Goal: Task Accomplishment & Management: Manage account settings

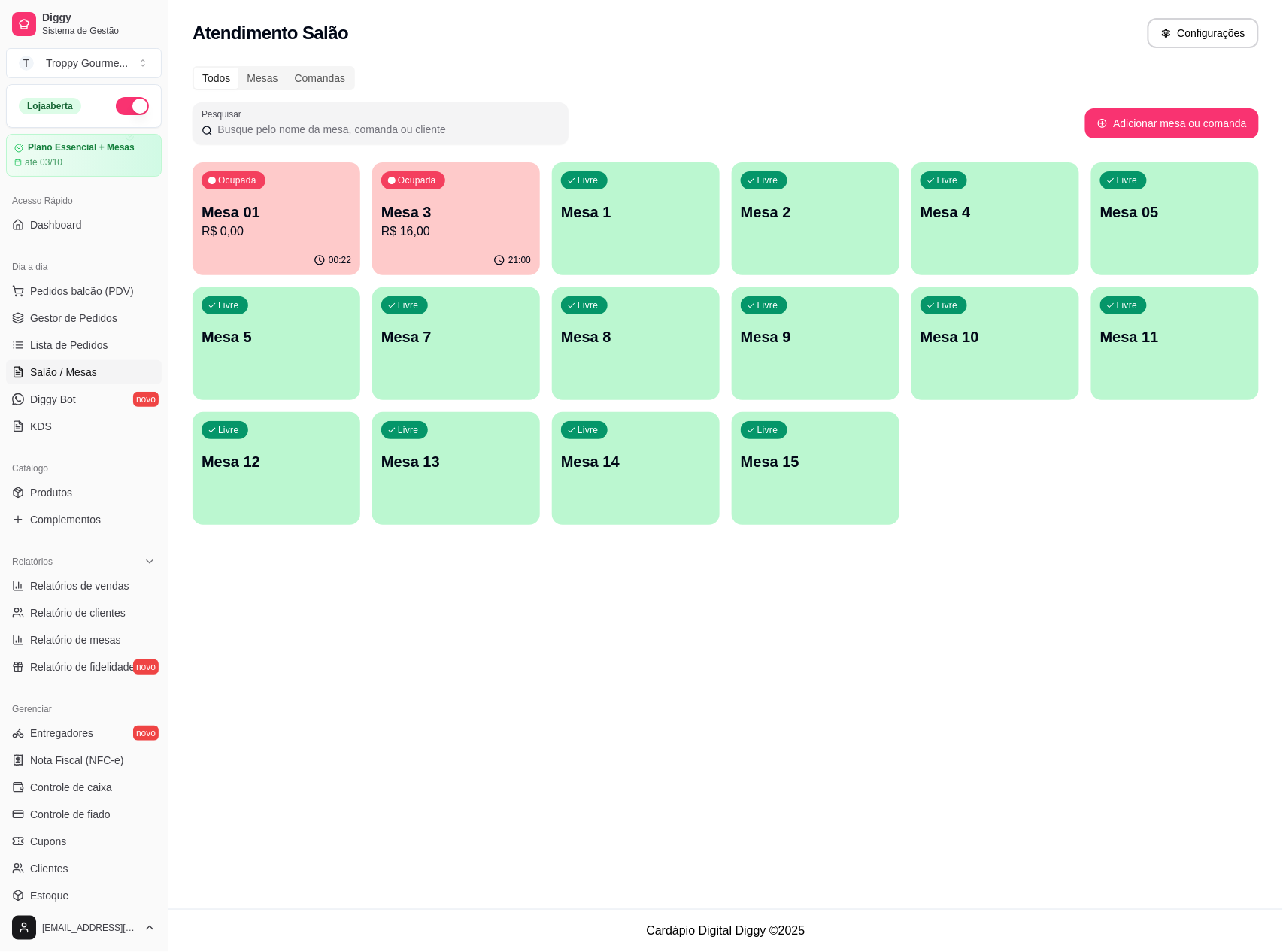
click at [591, 187] on div "Livre" at bounding box center [585, 180] width 47 height 18
click at [1002, 899] on div "Atendimento Salão Configurações Todos Mesas Comandas Pesquisar Adicionar mesa o…" at bounding box center [725, 454] width 1115 height 909
click at [976, 923] on footer "Cardápio Digital Diggy © 2025" at bounding box center [725, 929] width 1115 height 42
click at [631, 233] on div "Livre Mesa 1" at bounding box center [635, 210] width 162 height 92
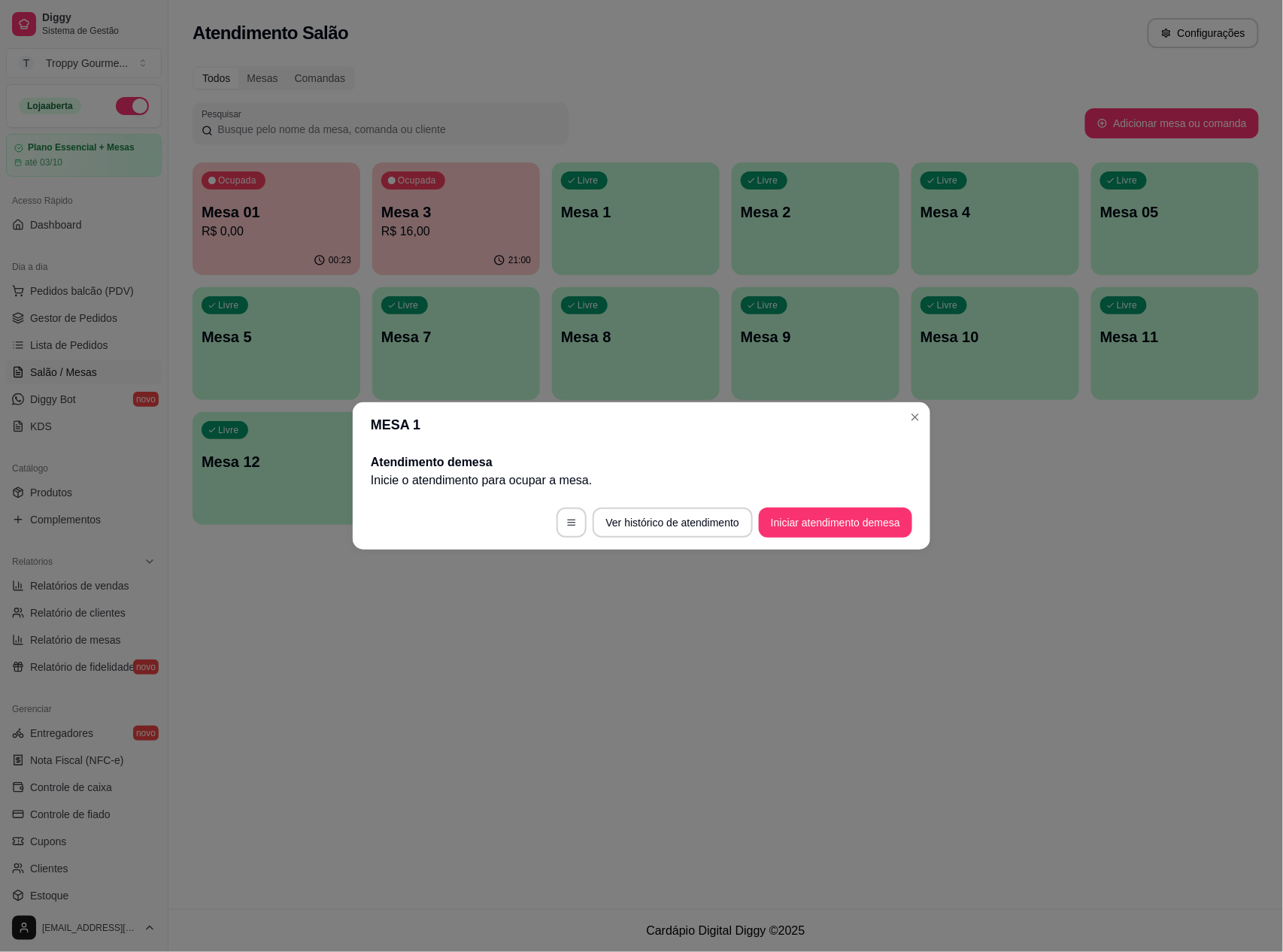
click at [850, 505] on footer "Ver histórico de atendimento Iniciar atendimento de mesa" at bounding box center [642, 522] width 578 height 54
click at [844, 517] on button "Iniciar atendimento de mesa" at bounding box center [835, 522] width 154 height 30
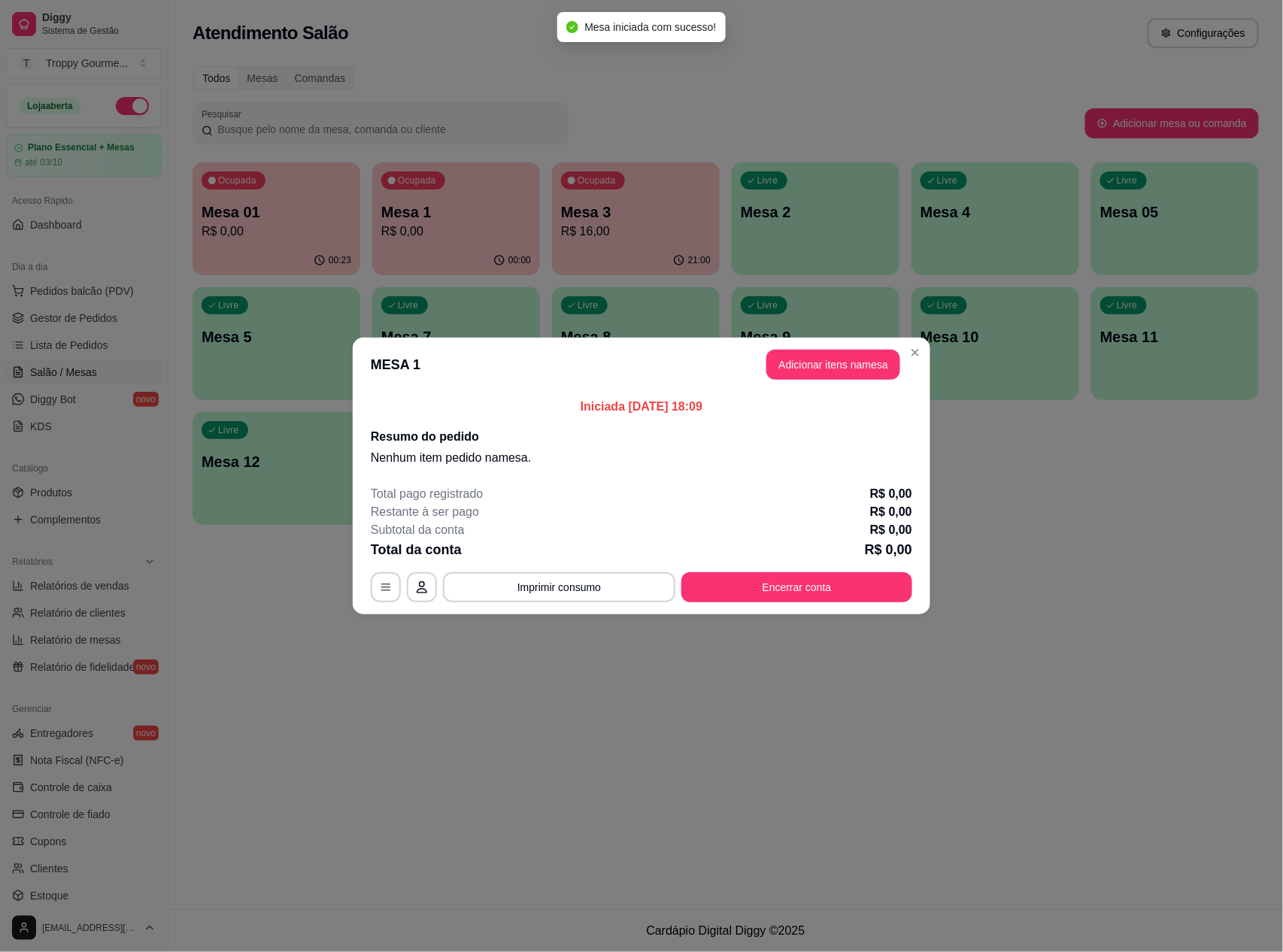
click at [855, 346] on header "MESA 1 Adicionar itens na mesa" at bounding box center [642, 364] width 578 height 54
click at [846, 361] on button "Adicionar itens na mesa" at bounding box center [833, 365] width 129 height 29
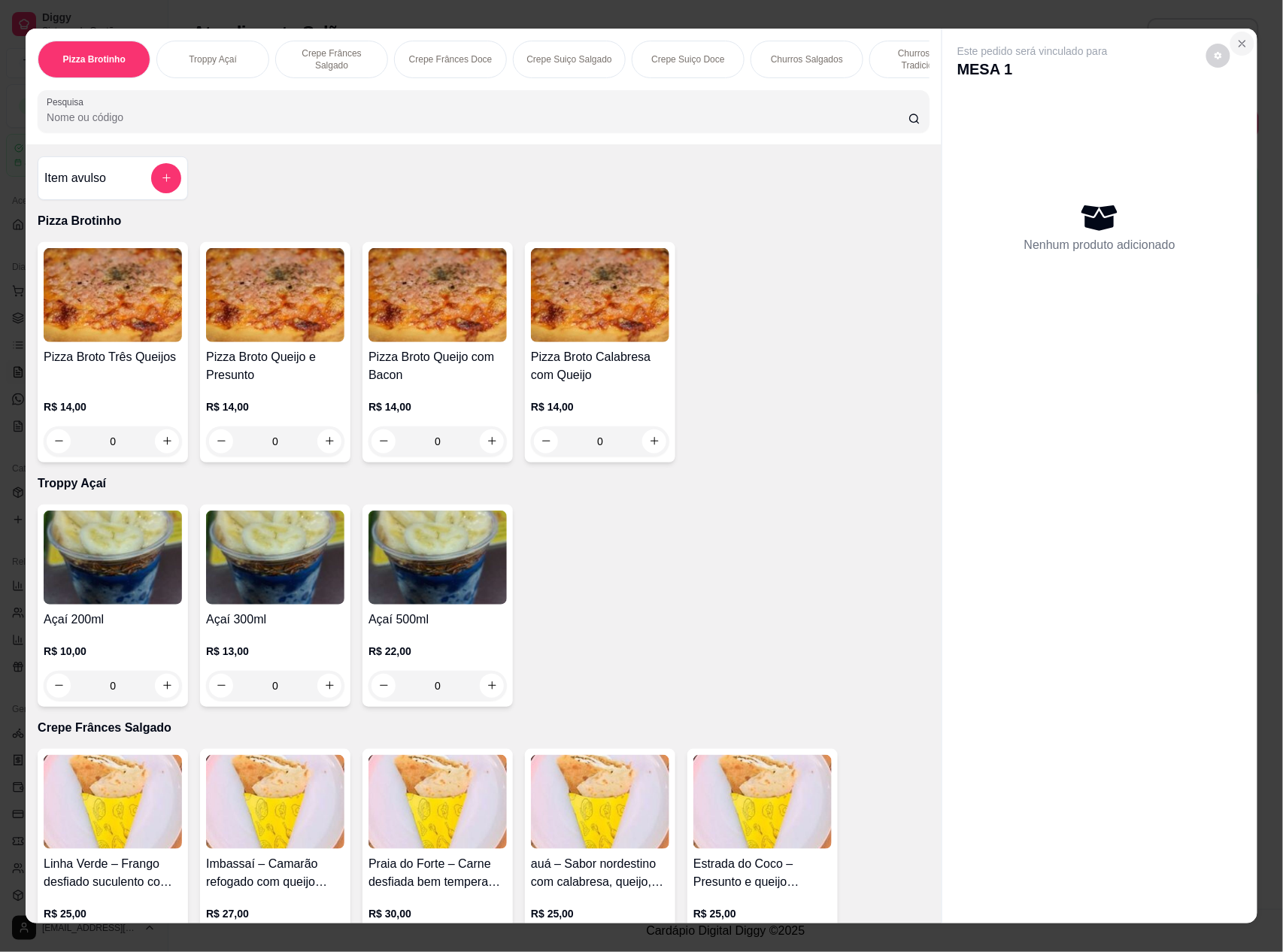
click at [1232, 49] on button "Close" at bounding box center [1242, 43] width 24 height 24
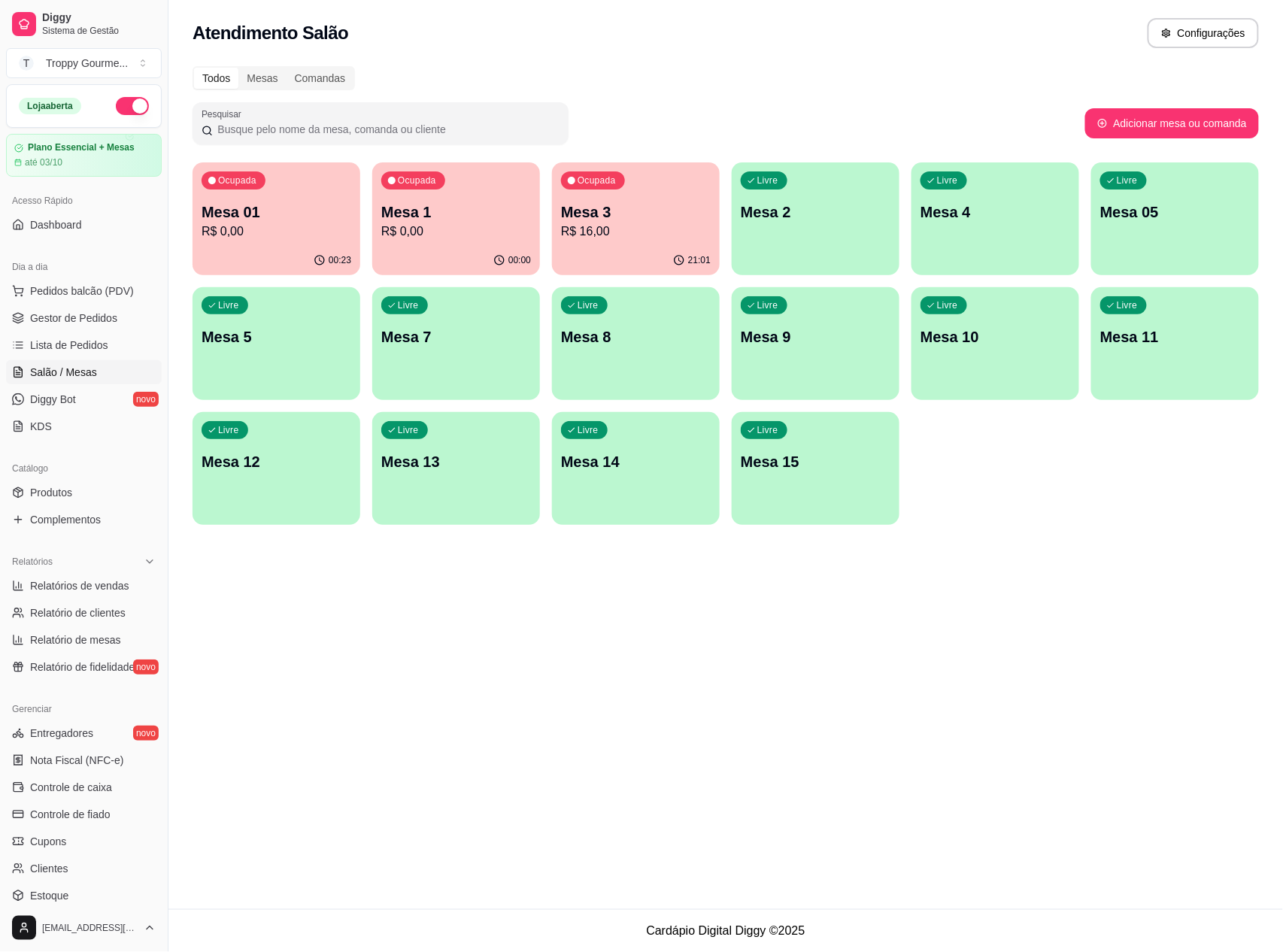
click at [305, 231] on p "R$ 0,00" at bounding box center [276, 231] width 150 height 18
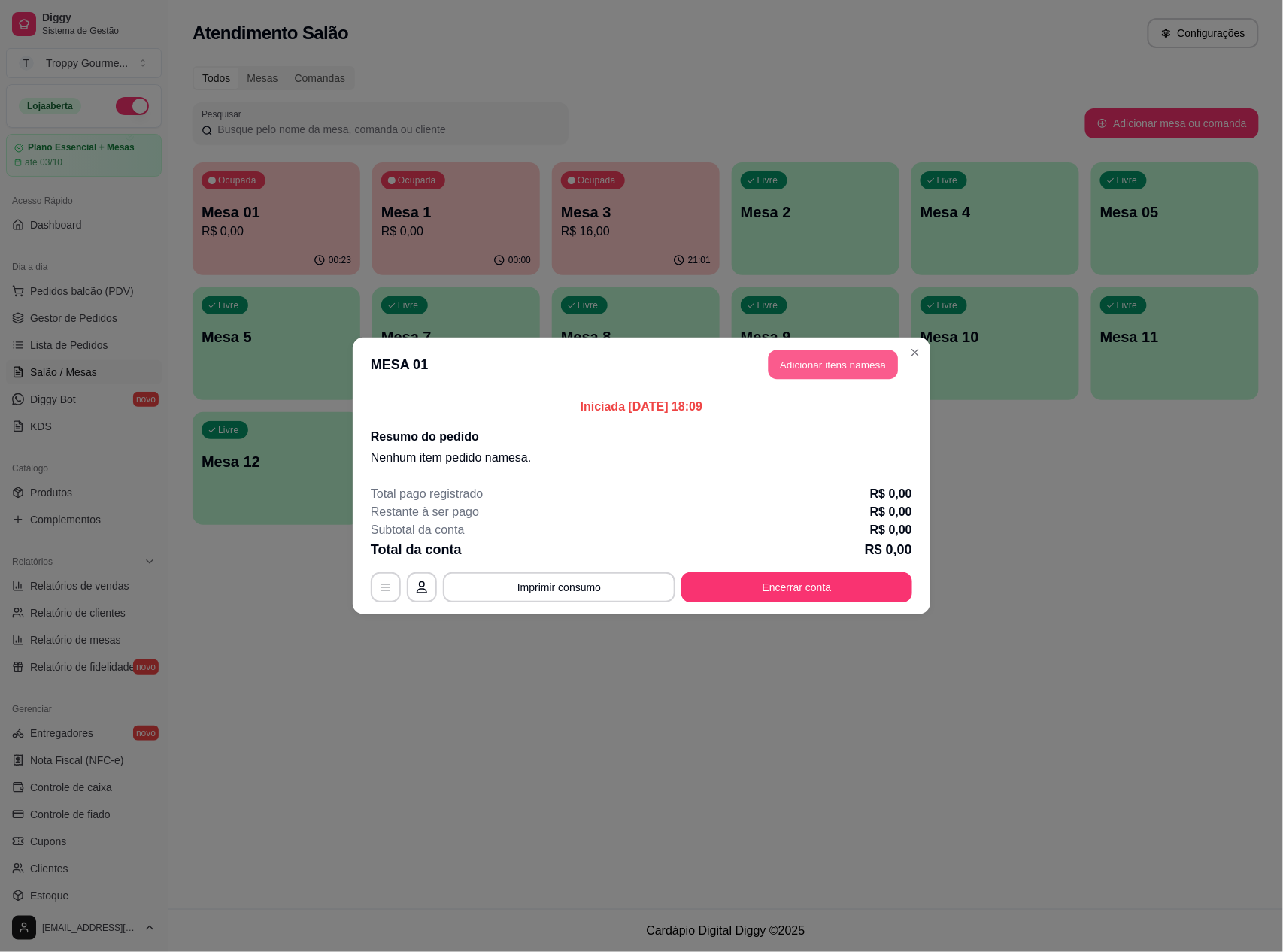
click at [861, 361] on button "Adicionar itens na mesa" at bounding box center [833, 365] width 129 height 29
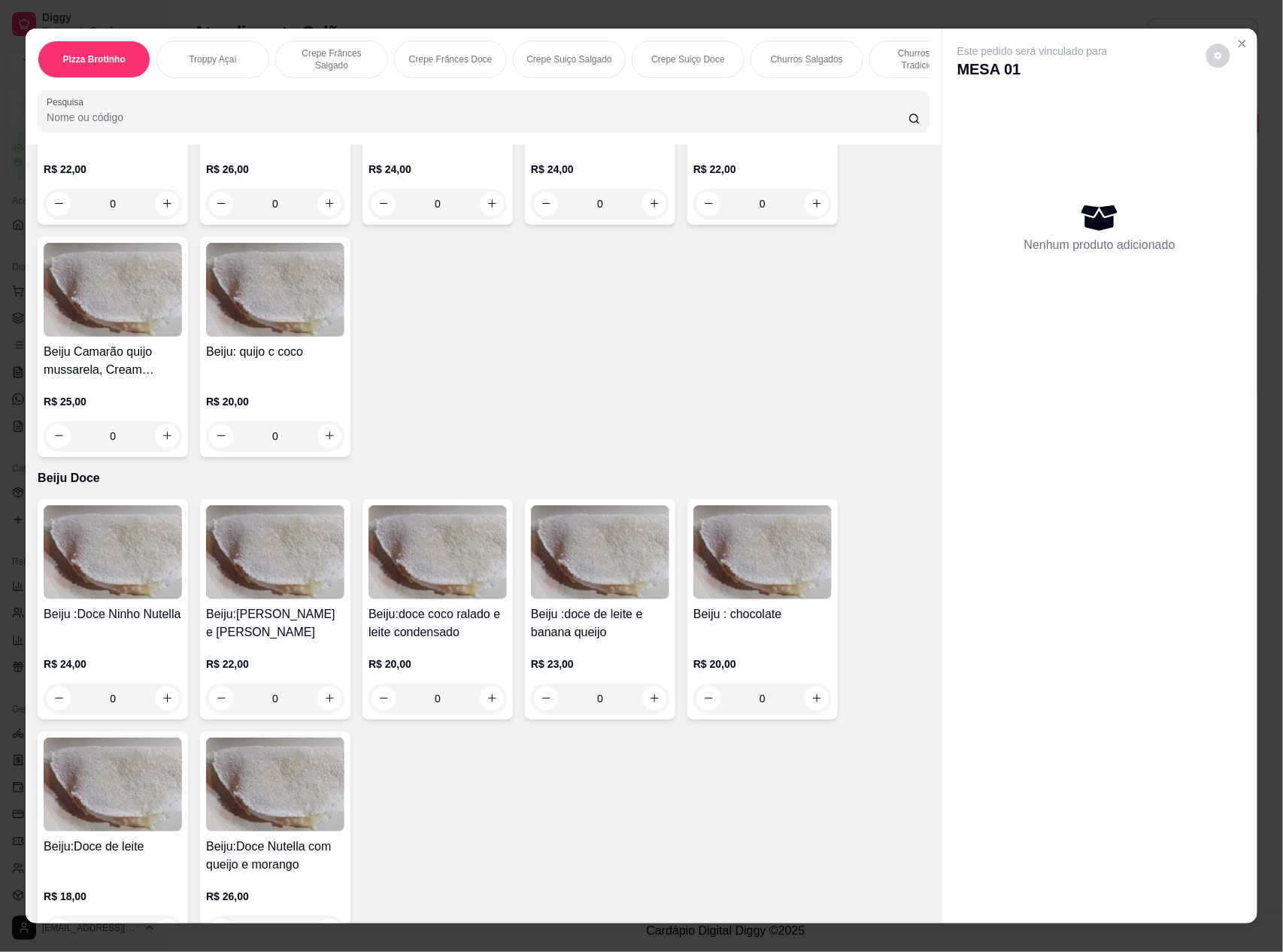
scroll to position [3407, 0]
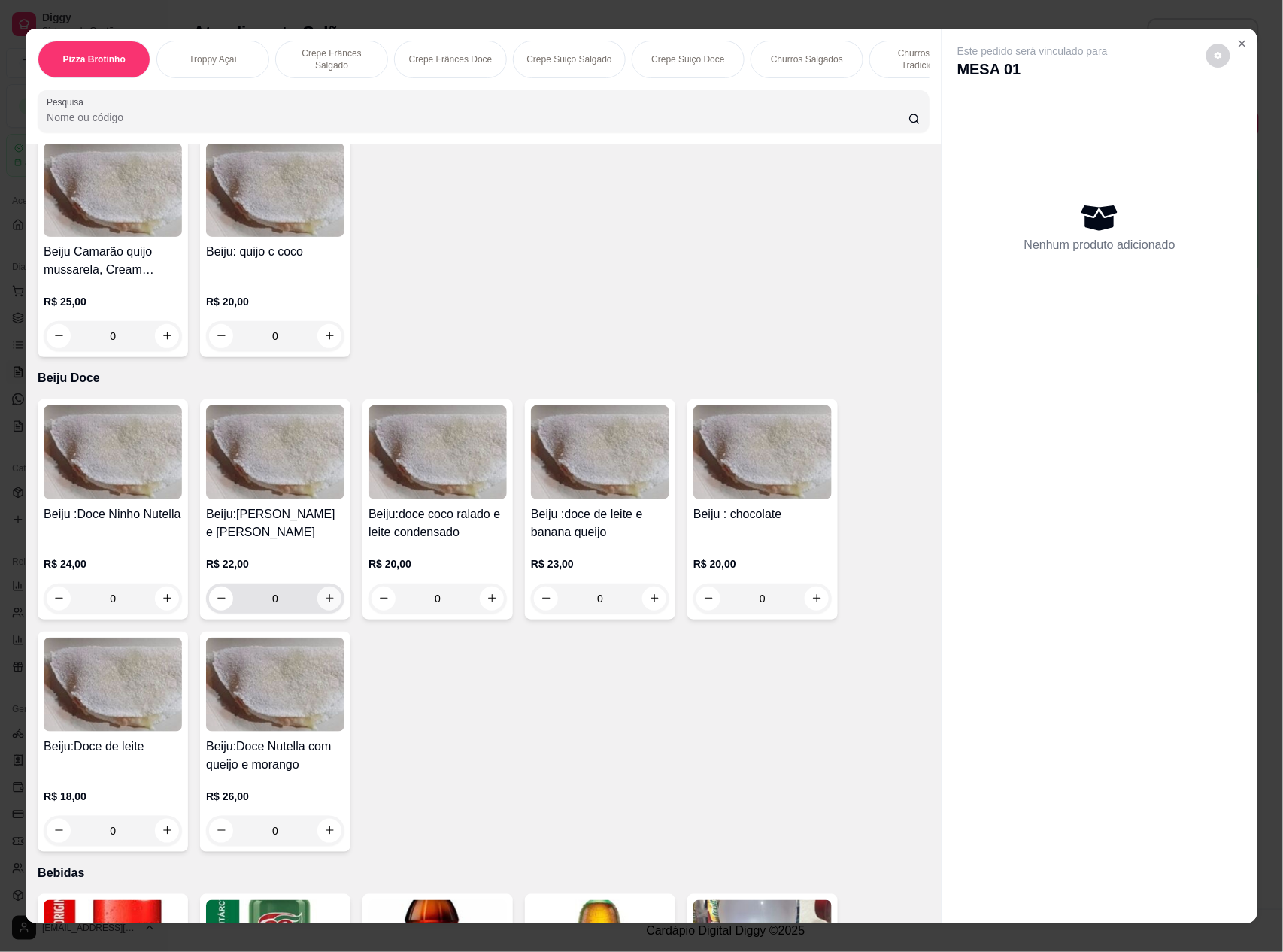
click at [324, 594] on icon "increase-product-quantity" at bounding box center [330, 597] width 11 height 11
type input "1"
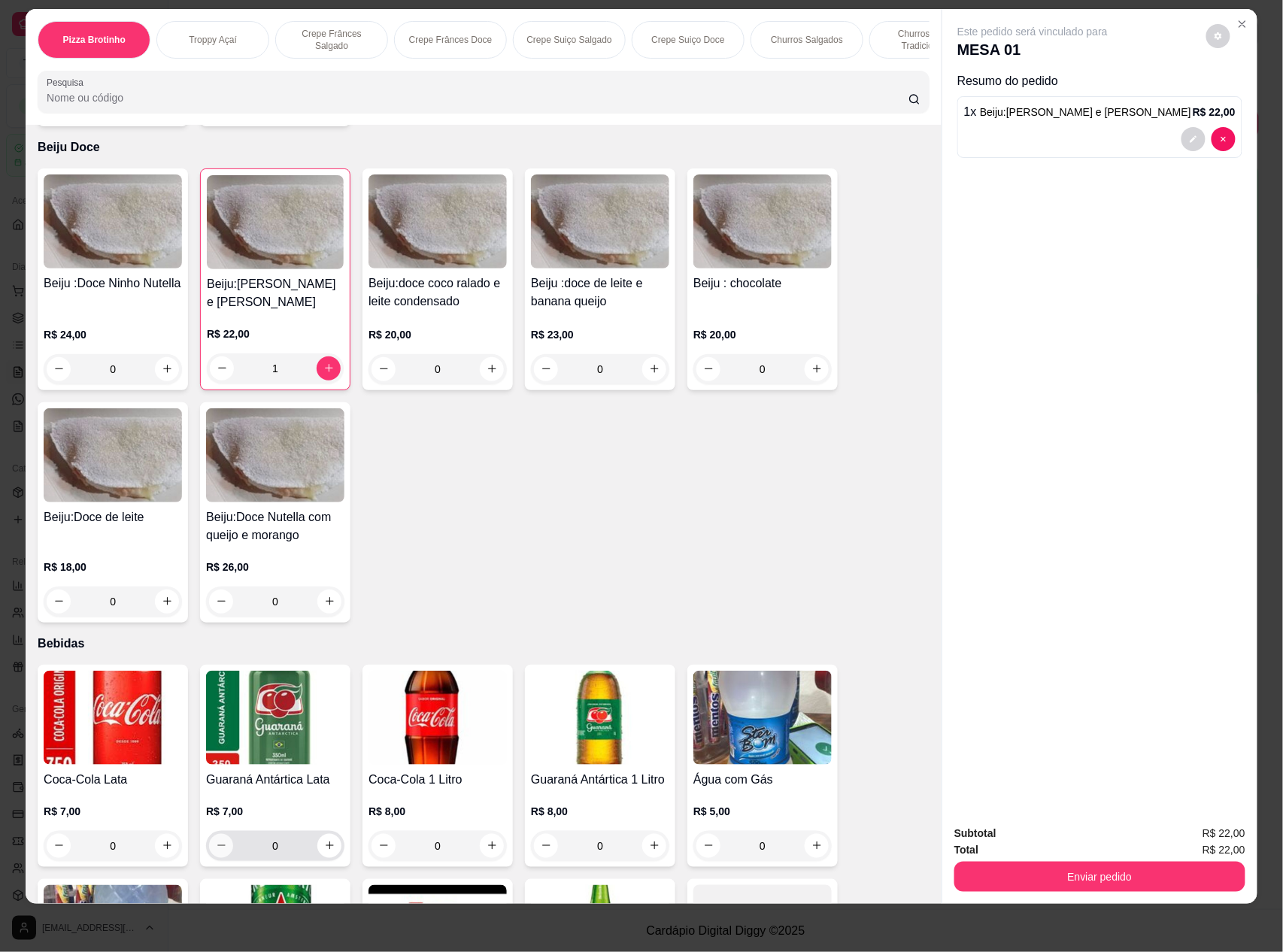
scroll to position [4020, 0]
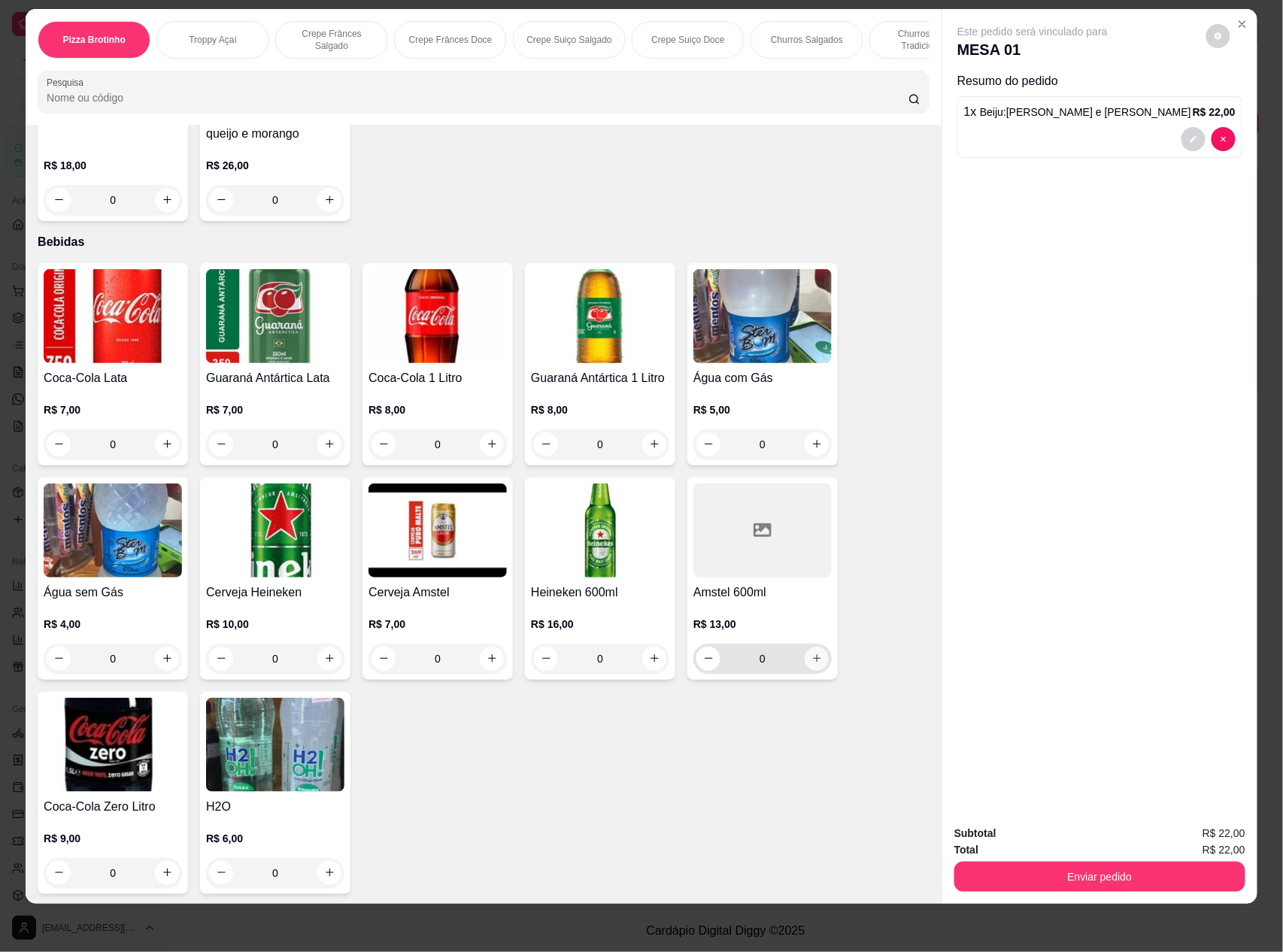
click at [813, 660] on icon "increase-product-quantity" at bounding box center [816, 658] width 11 height 11
type input "1"
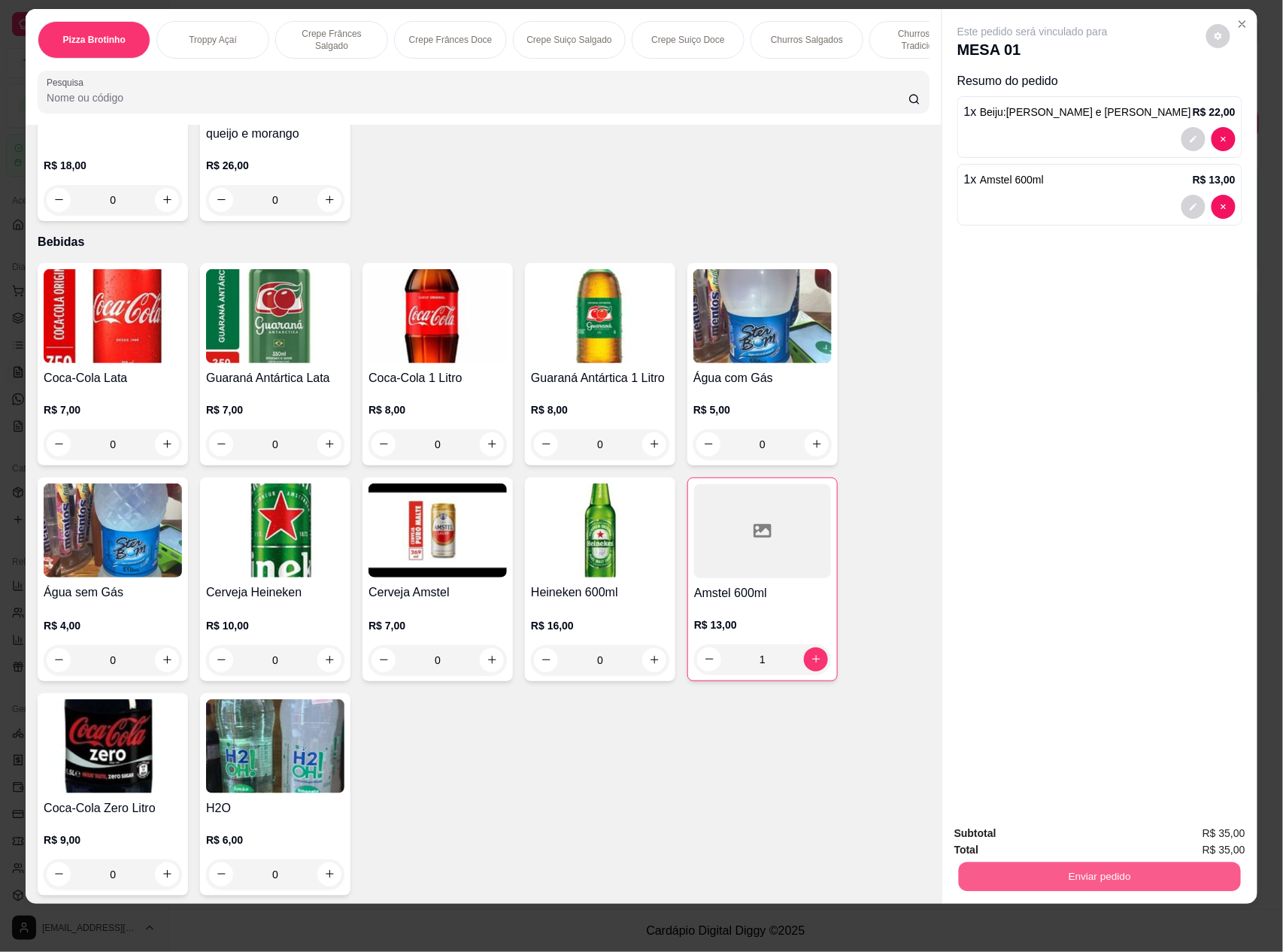
click at [988, 875] on button "Enviar pedido" at bounding box center [1099, 877] width 282 height 29
click at [1072, 845] on button "Não registrar e enviar pedido" at bounding box center [1048, 839] width 156 height 29
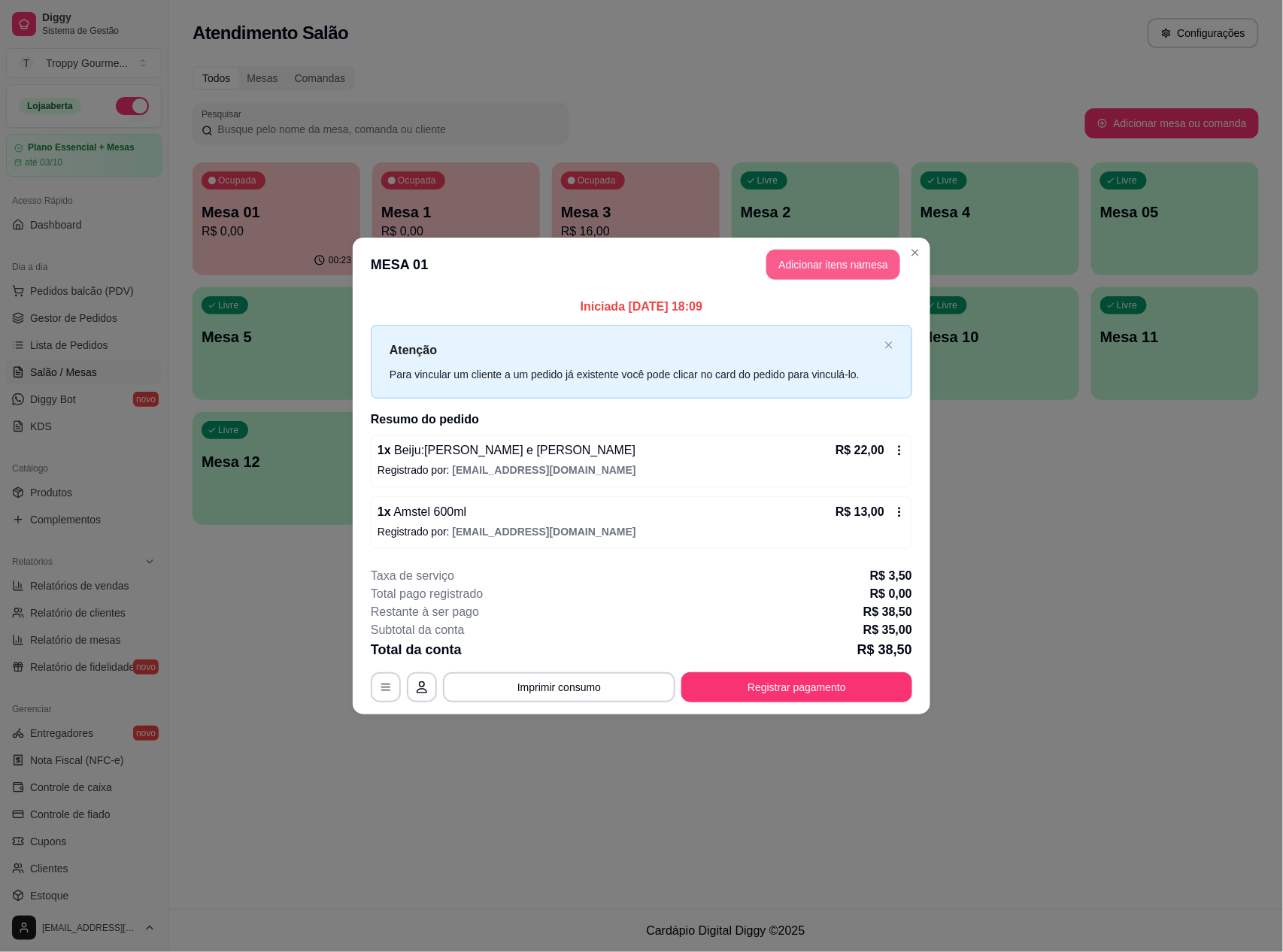
click at [849, 253] on button "Adicionar itens na mesa" at bounding box center [833, 264] width 134 height 30
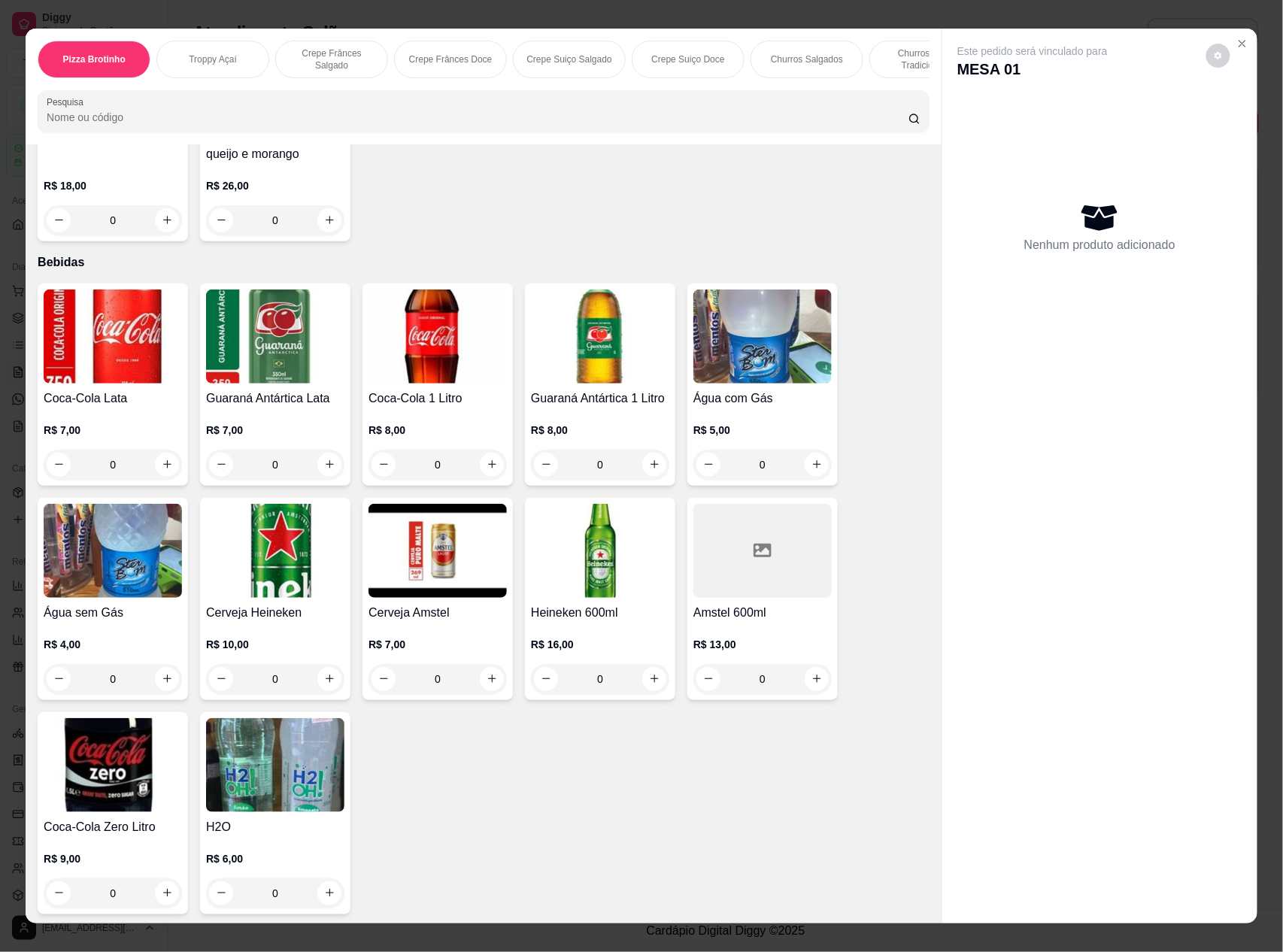
scroll to position [20, 0]
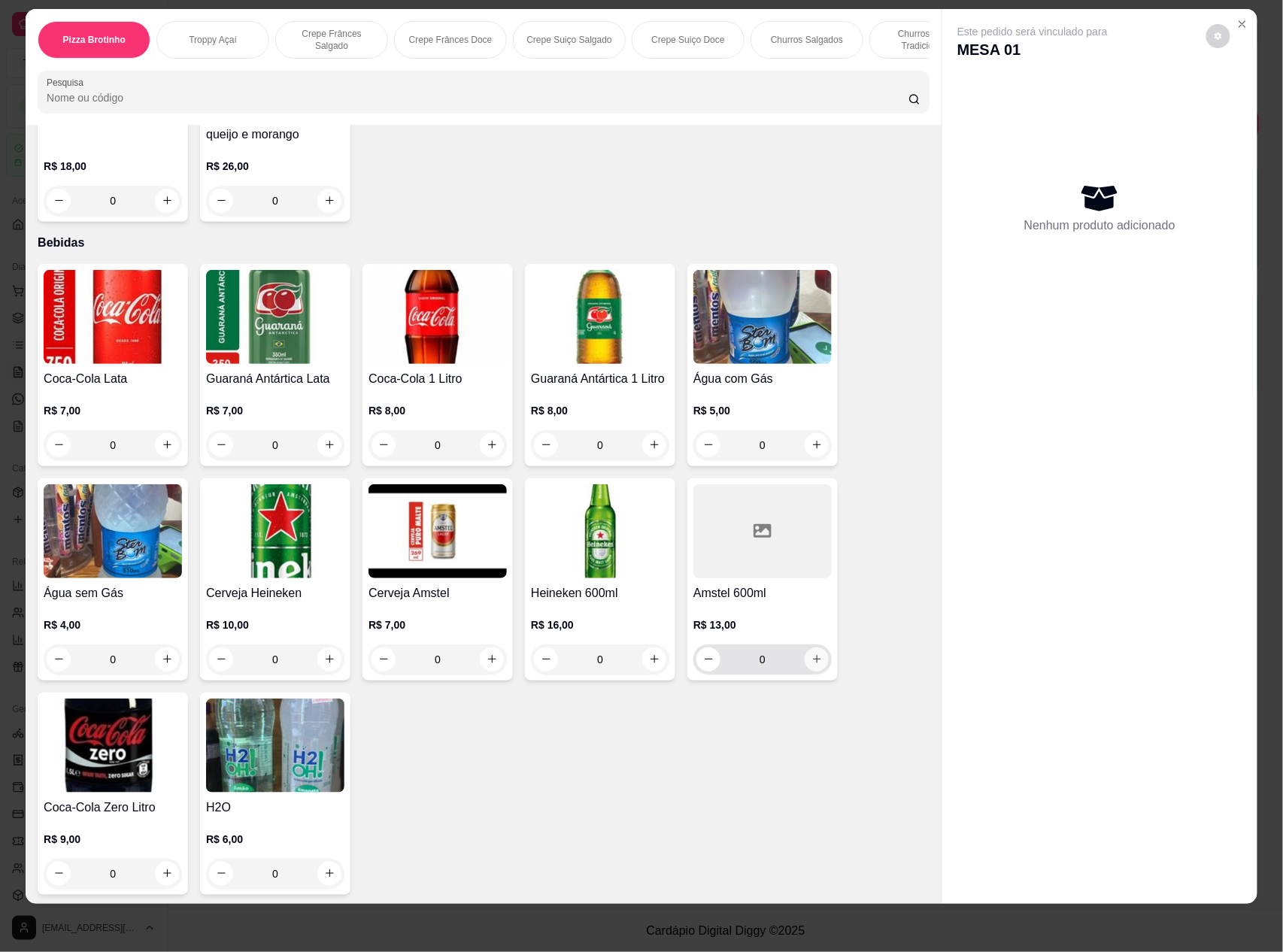
click at [811, 658] on icon "increase-product-quantity" at bounding box center [816, 658] width 11 height 11
type input "1"
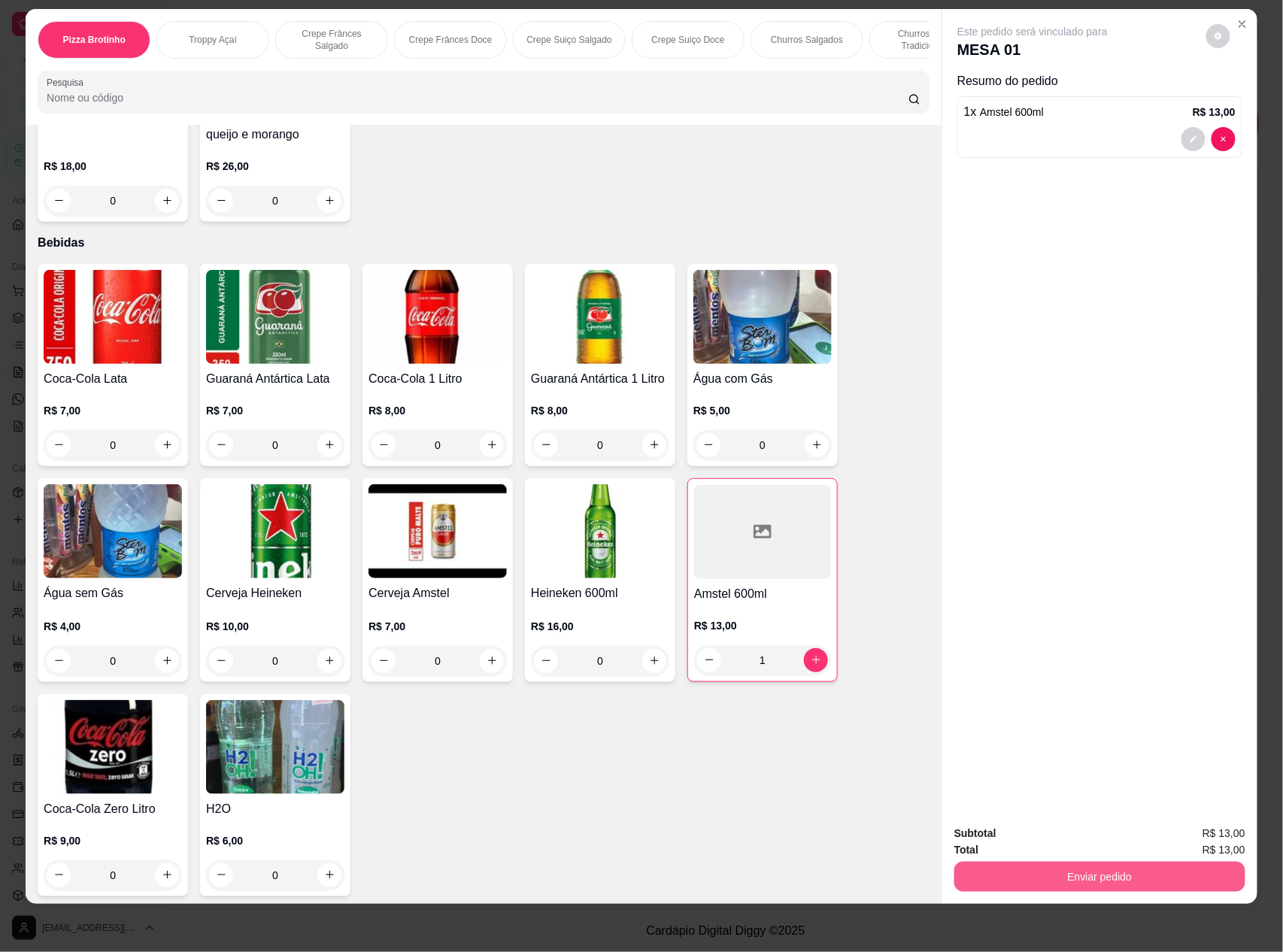
click at [1006, 879] on button "Enviar pedido" at bounding box center [1100, 877] width 291 height 30
click at [1030, 834] on button "Não registrar e enviar pedido" at bounding box center [1048, 839] width 156 height 29
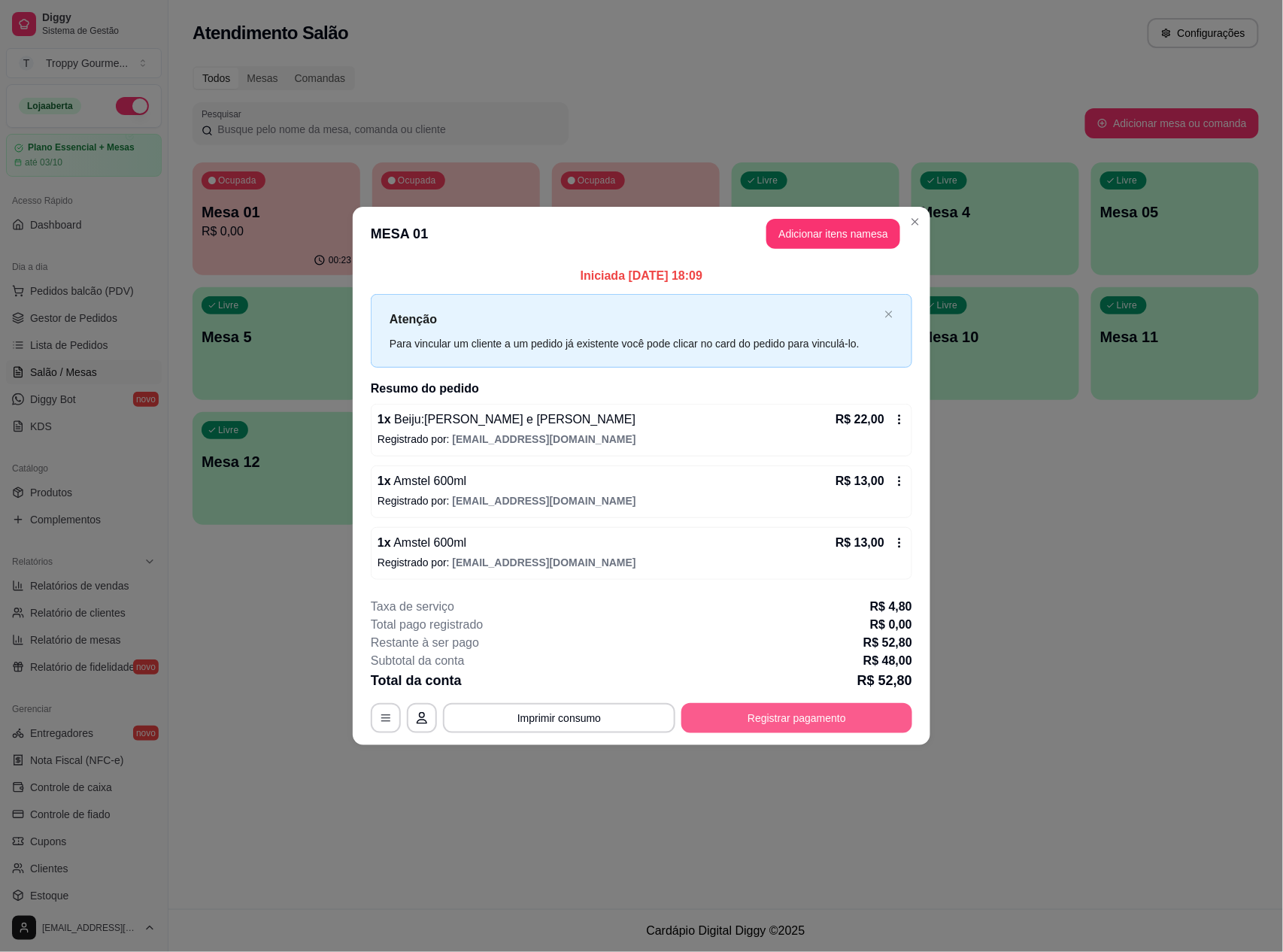
click at [774, 717] on button "Registrar pagamento" at bounding box center [797, 718] width 231 height 30
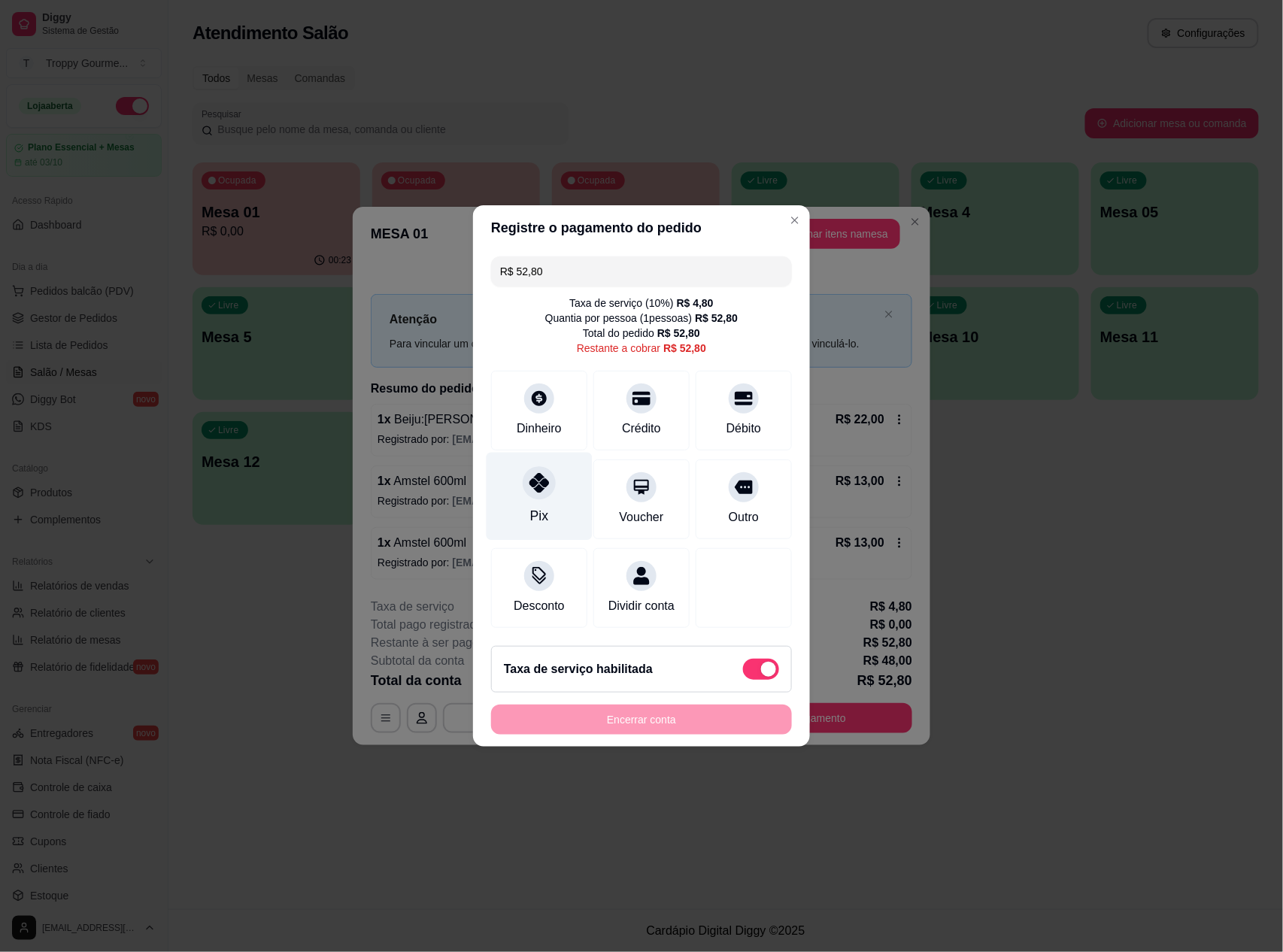
click at [529, 482] on icon at bounding box center [539, 482] width 20 height 20
type input "R$ 0,00"
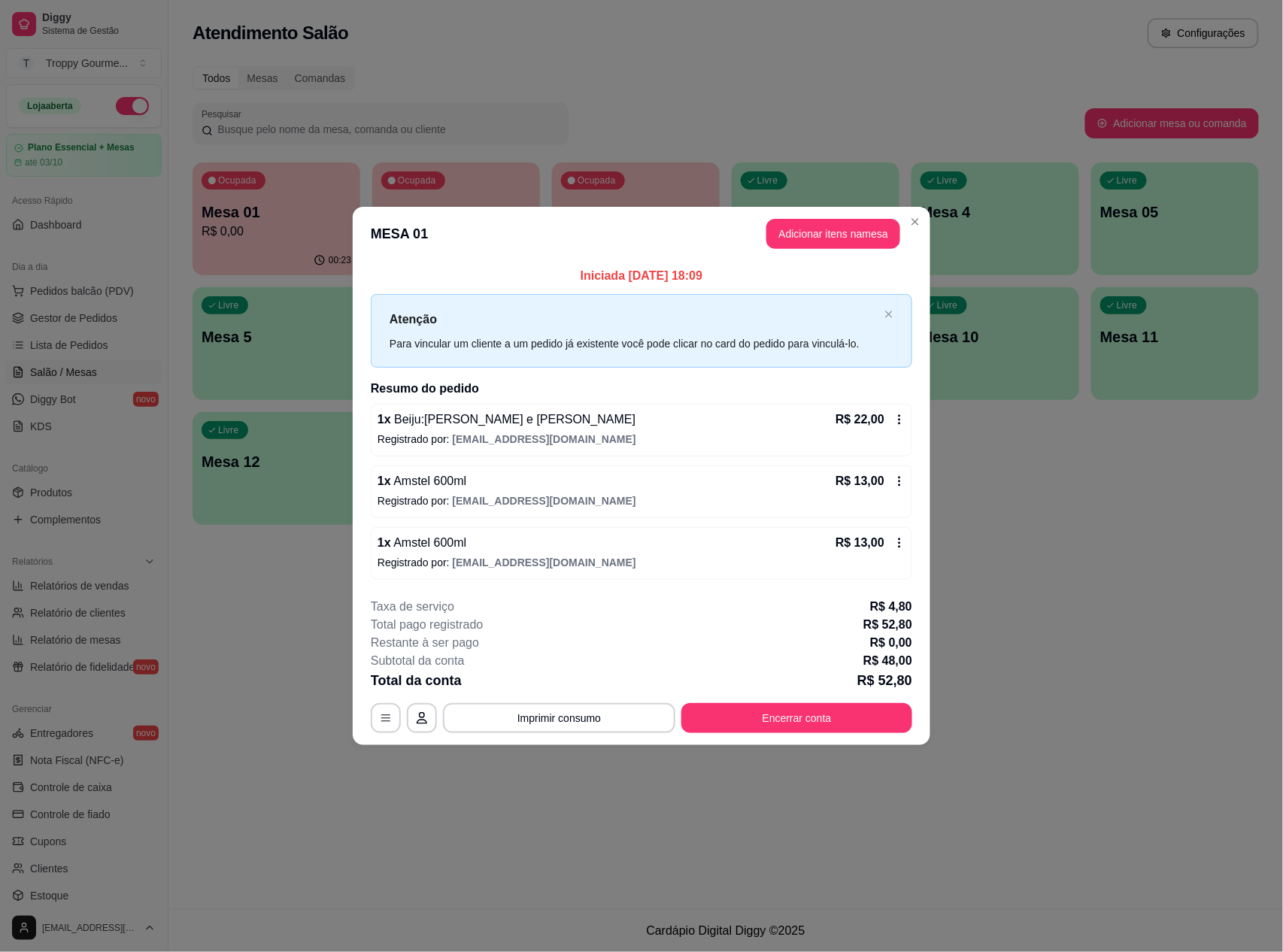
click at [381, 554] on div "1 x Amstel 600ml R$ 13,00 Registrado por: [EMAIL_ADDRESS][DOMAIN_NAME]" at bounding box center [641, 553] width 541 height 53
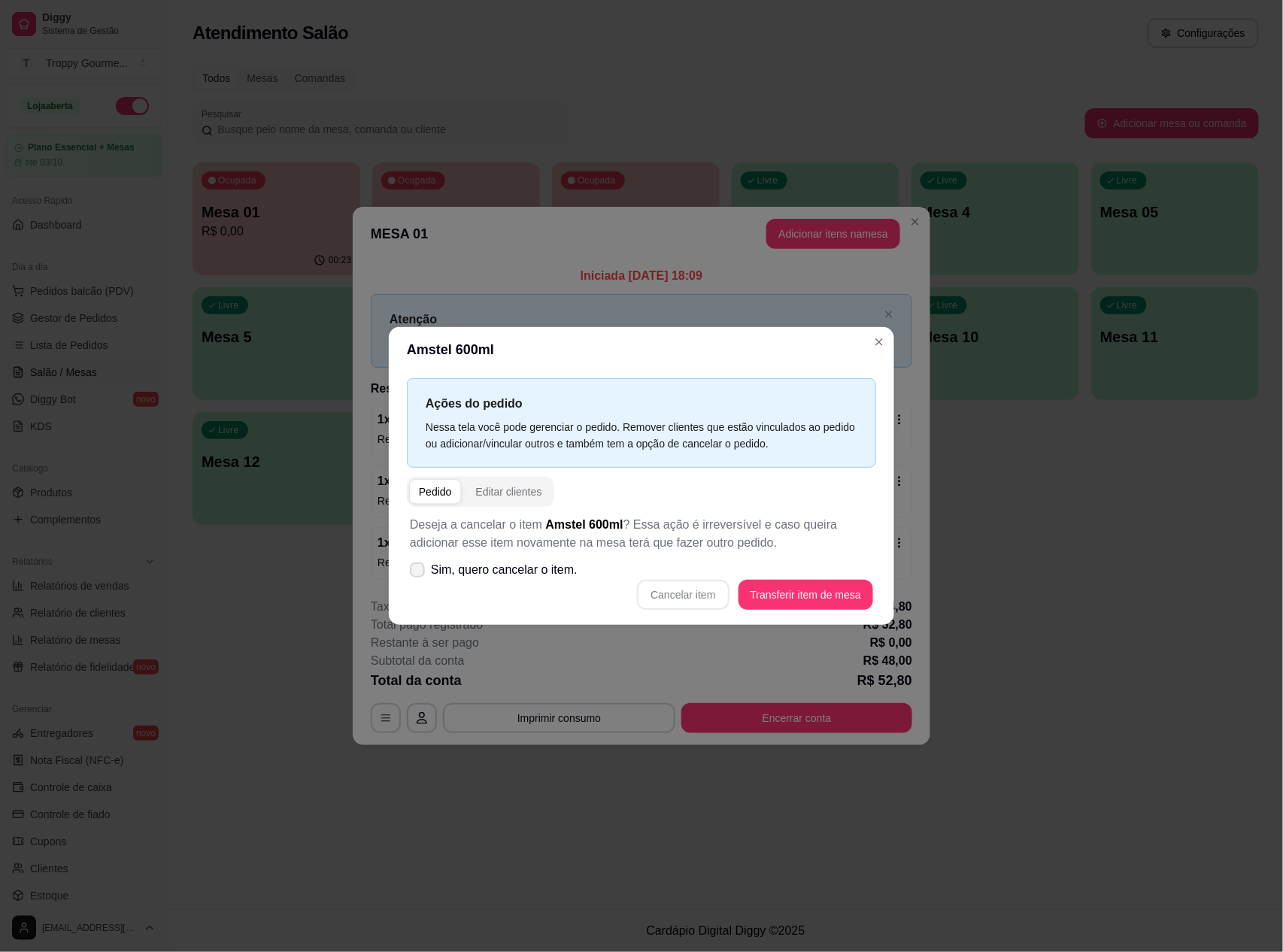
click at [566, 574] on span "Sim, quero cancelar o item." at bounding box center [504, 570] width 147 height 18
click at [419, 574] on input "Sim, quero cancelar o item." at bounding box center [414, 577] width 10 height 10
checkbox input "true"
click at [716, 597] on button "Cancelar item" at bounding box center [683, 595] width 89 height 29
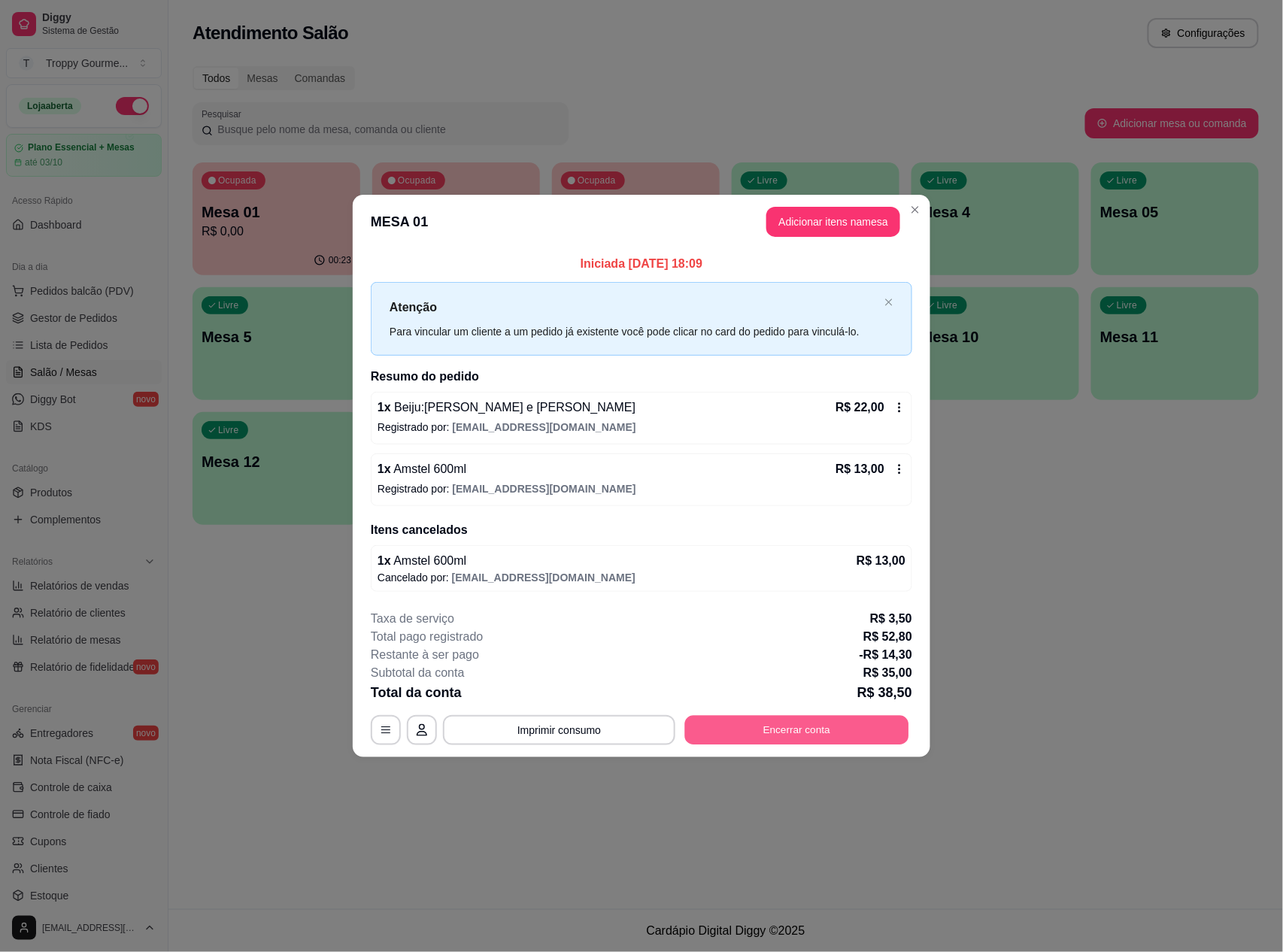
click at [750, 720] on button "Encerrar conta" at bounding box center [797, 730] width 224 height 29
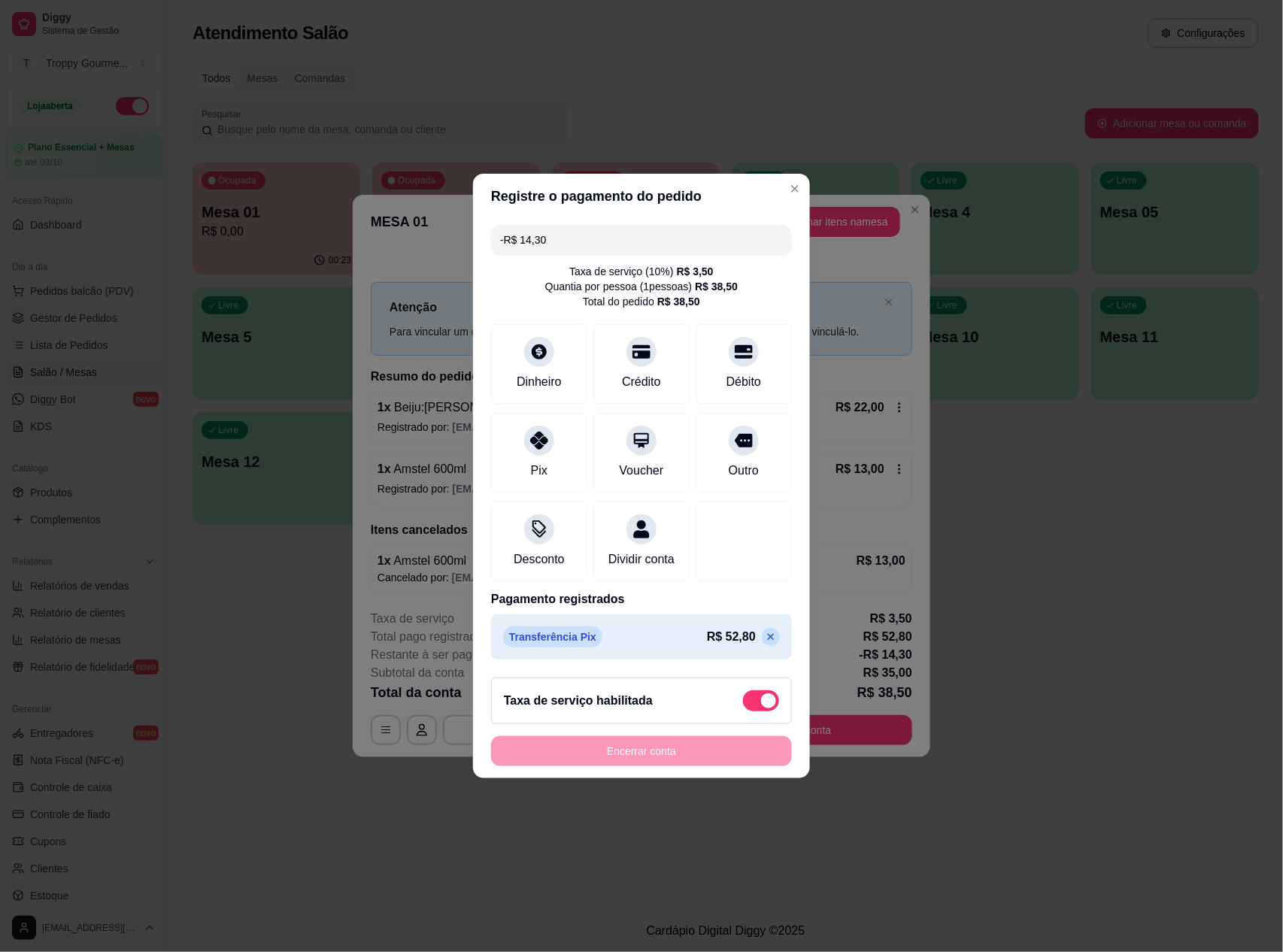
click at [768, 641] on icon at bounding box center [771, 637] width 7 height 7
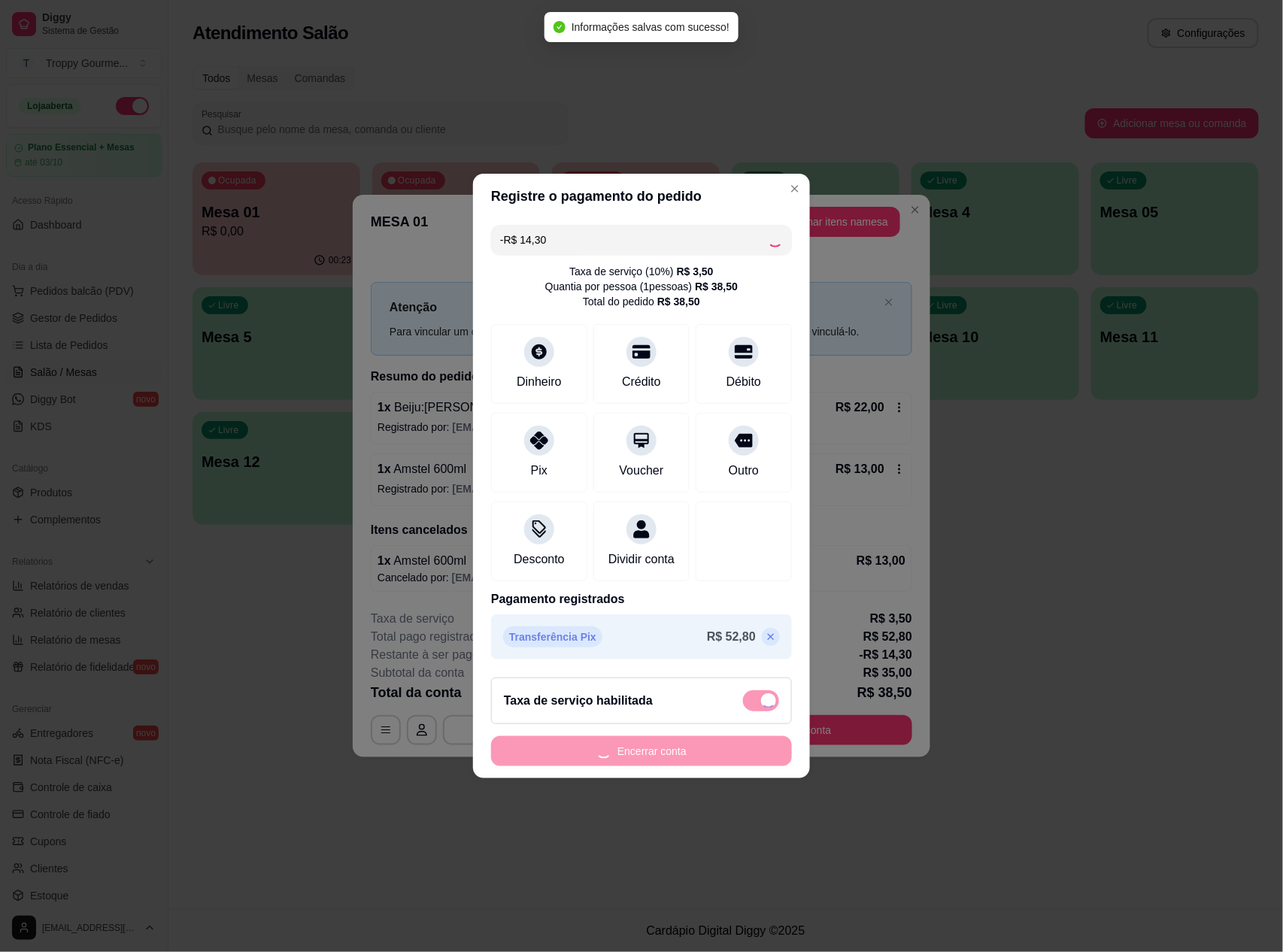
type input "R$ 38,50"
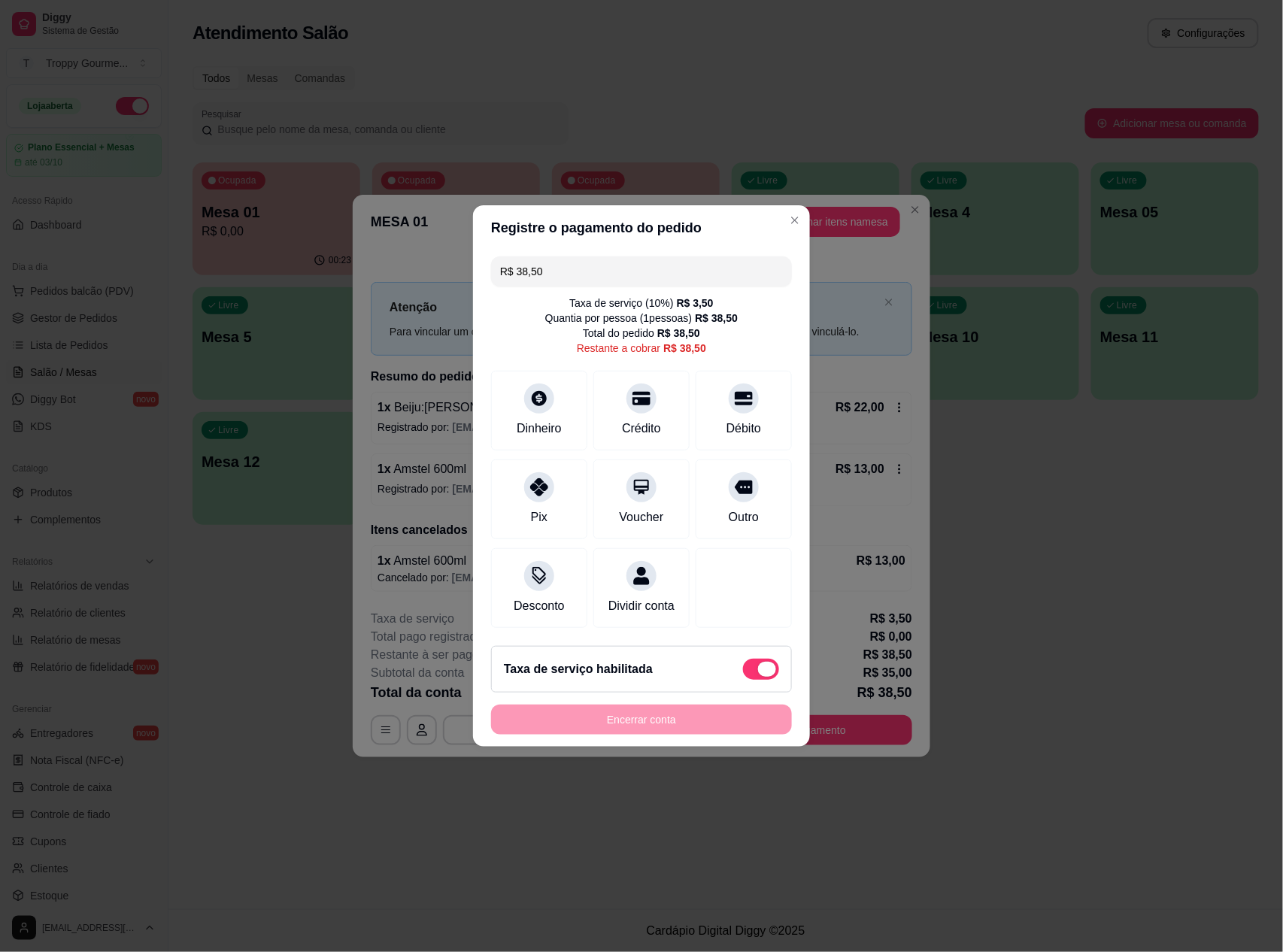
click at [758, 676] on span at bounding box center [767, 668] width 18 height 15
click at [752, 681] on input "checkbox" at bounding box center [747, 676] width 10 height 10
checkbox input "true"
type input "R$ 35,00"
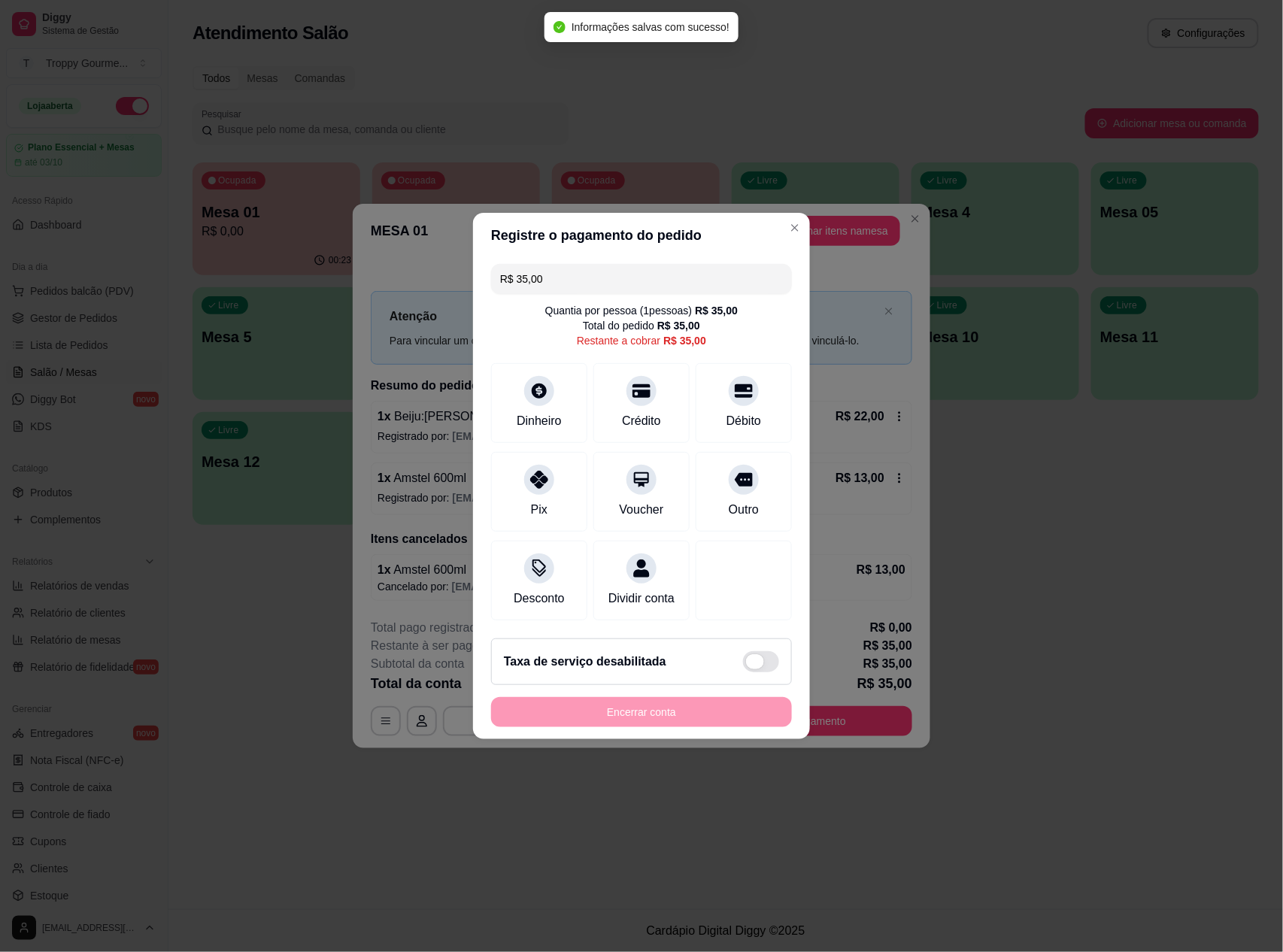
click at [746, 669] on span at bounding box center [755, 661] width 18 height 15
click at [743, 675] on input "checkbox" at bounding box center [747, 668] width 10 height 10
checkbox input "false"
type input "R$ 38,50"
checkbox input "true"
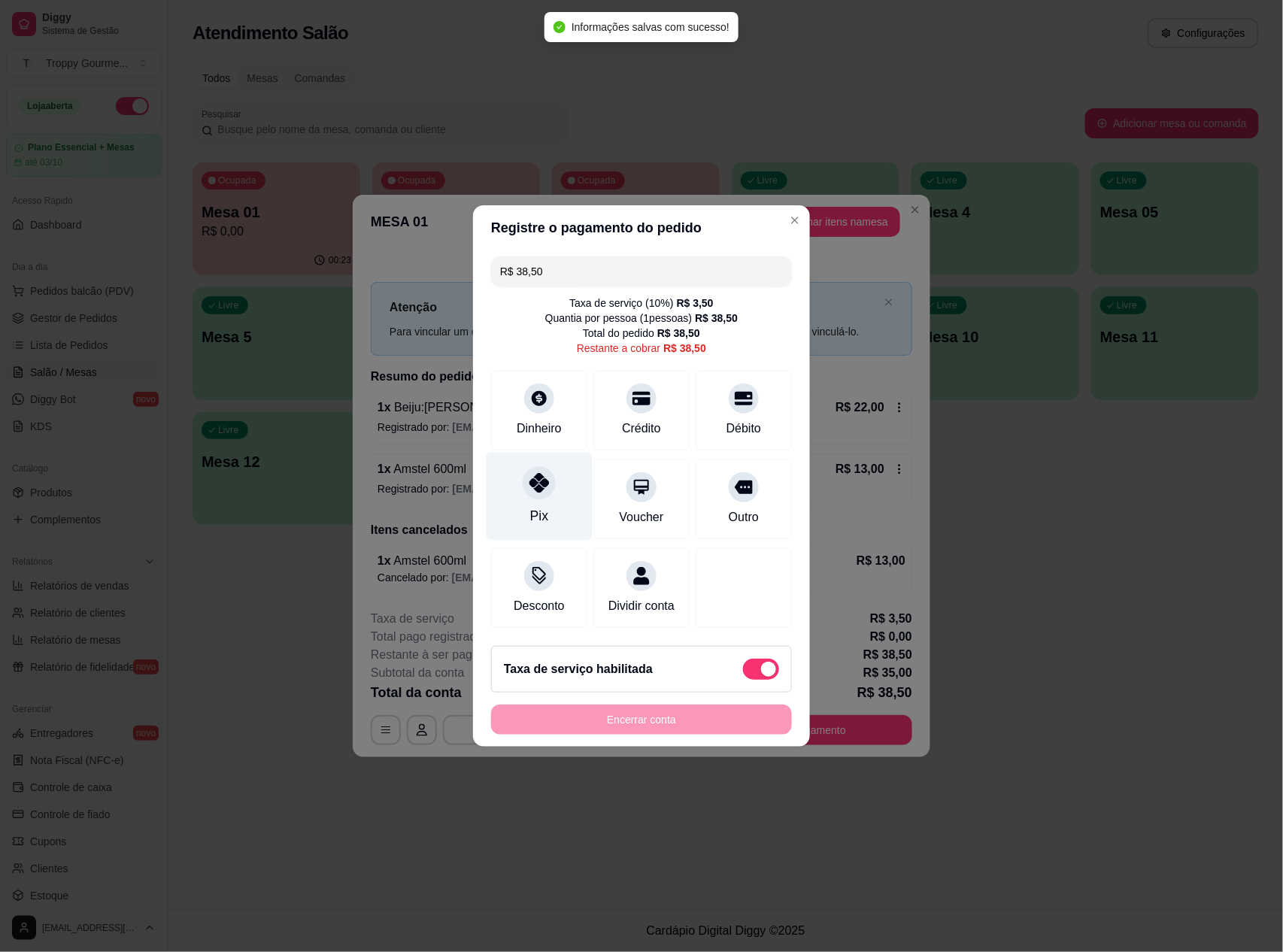
click at [529, 477] on icon at bounding box center [539, 482] width 20 height 20
type input "R$ 0,00"
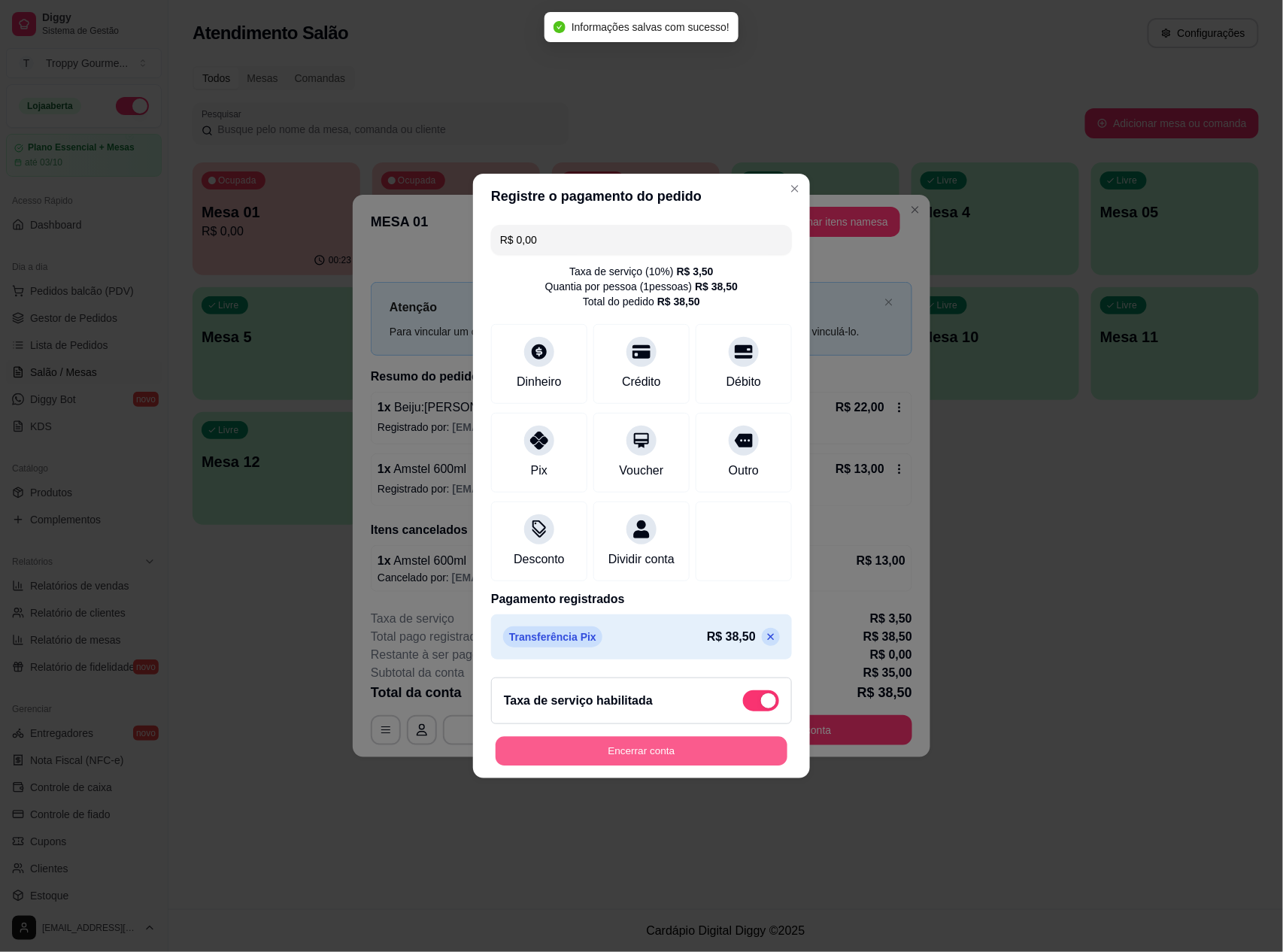
click at [630, 750] on button "Encerrar conta" at bounding box center [641, 752] width 291 height 29
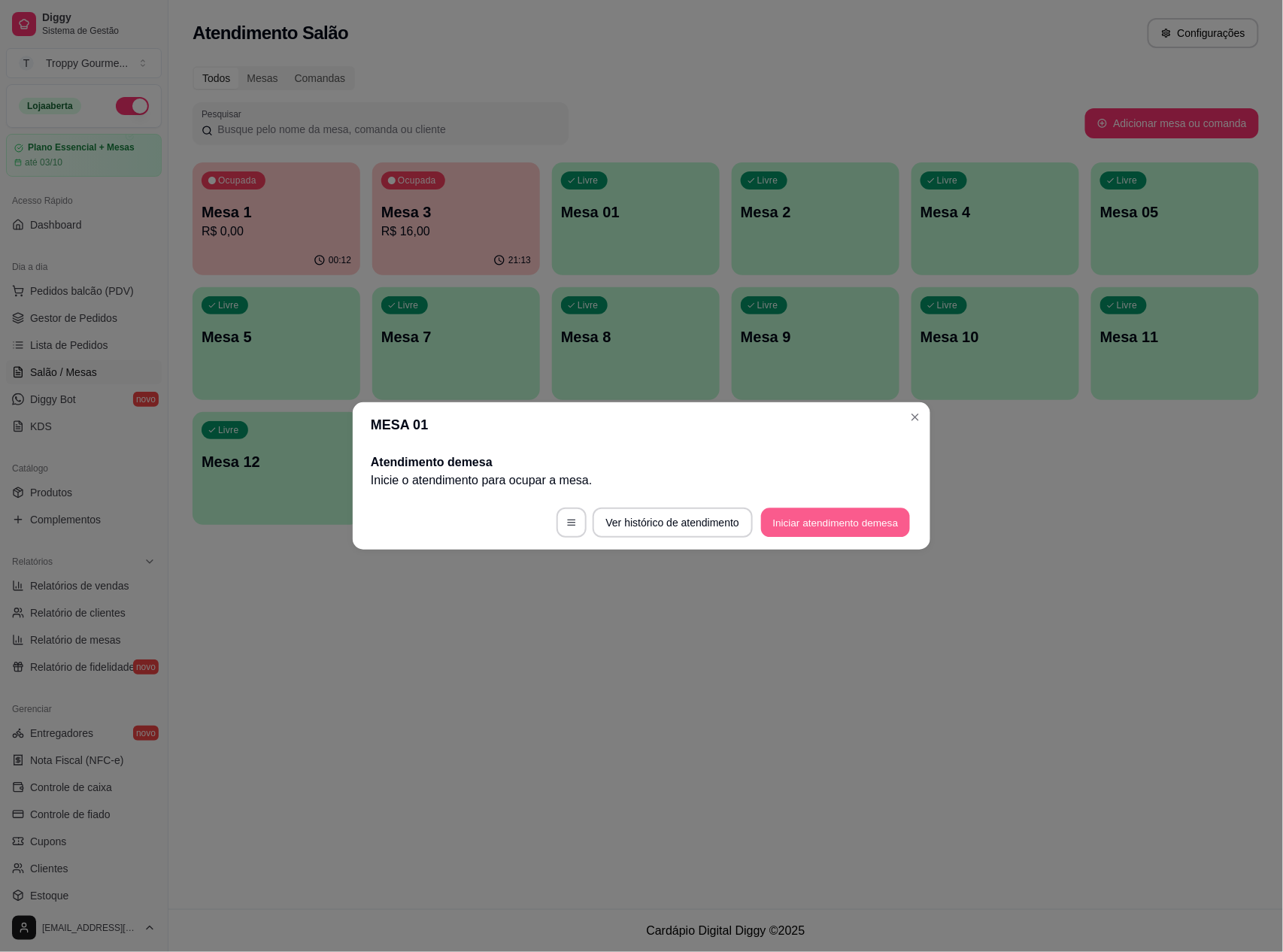
click at [777, 529] on button "Iniciar atendimento de mesa" at bounding box center [835, 523] width 149 height 29
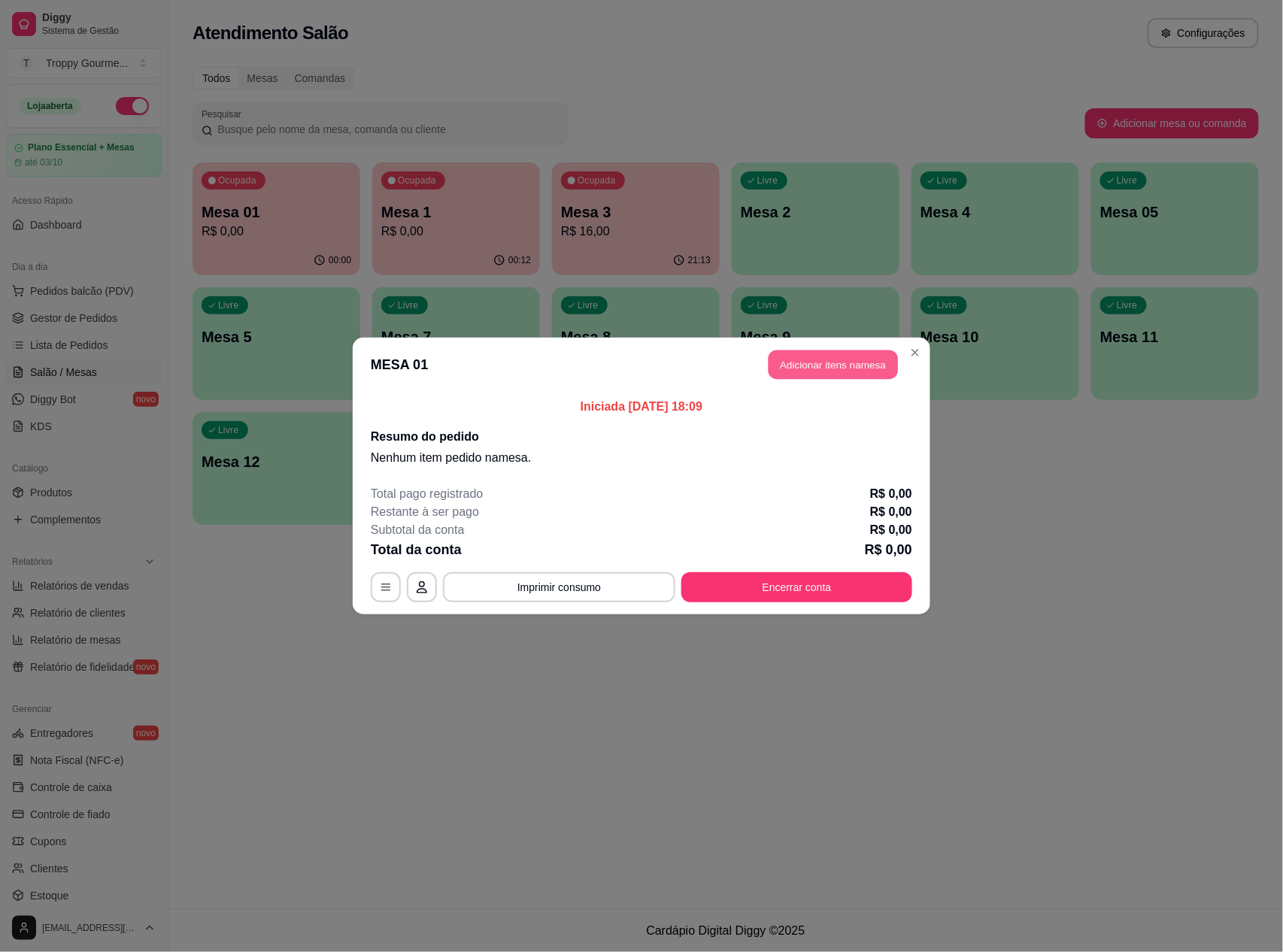
click at [852, 375] on button "Adicionar itens na mesa" at bounding box center [833, 365] width 129 height 29
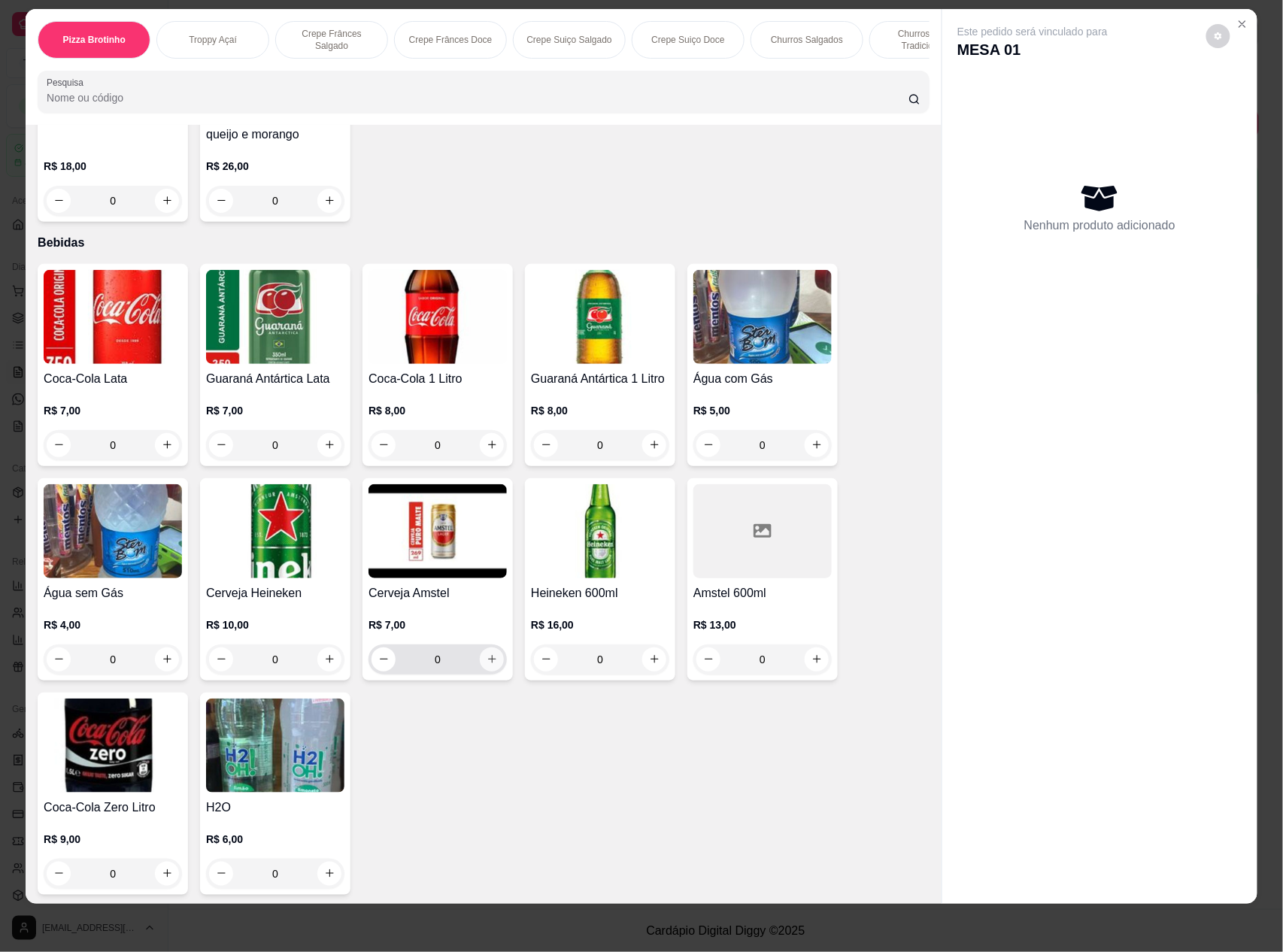
click at [487, 660] on icon "increase-product-quantity" at bounding box center [492, 658] width 11 height 11
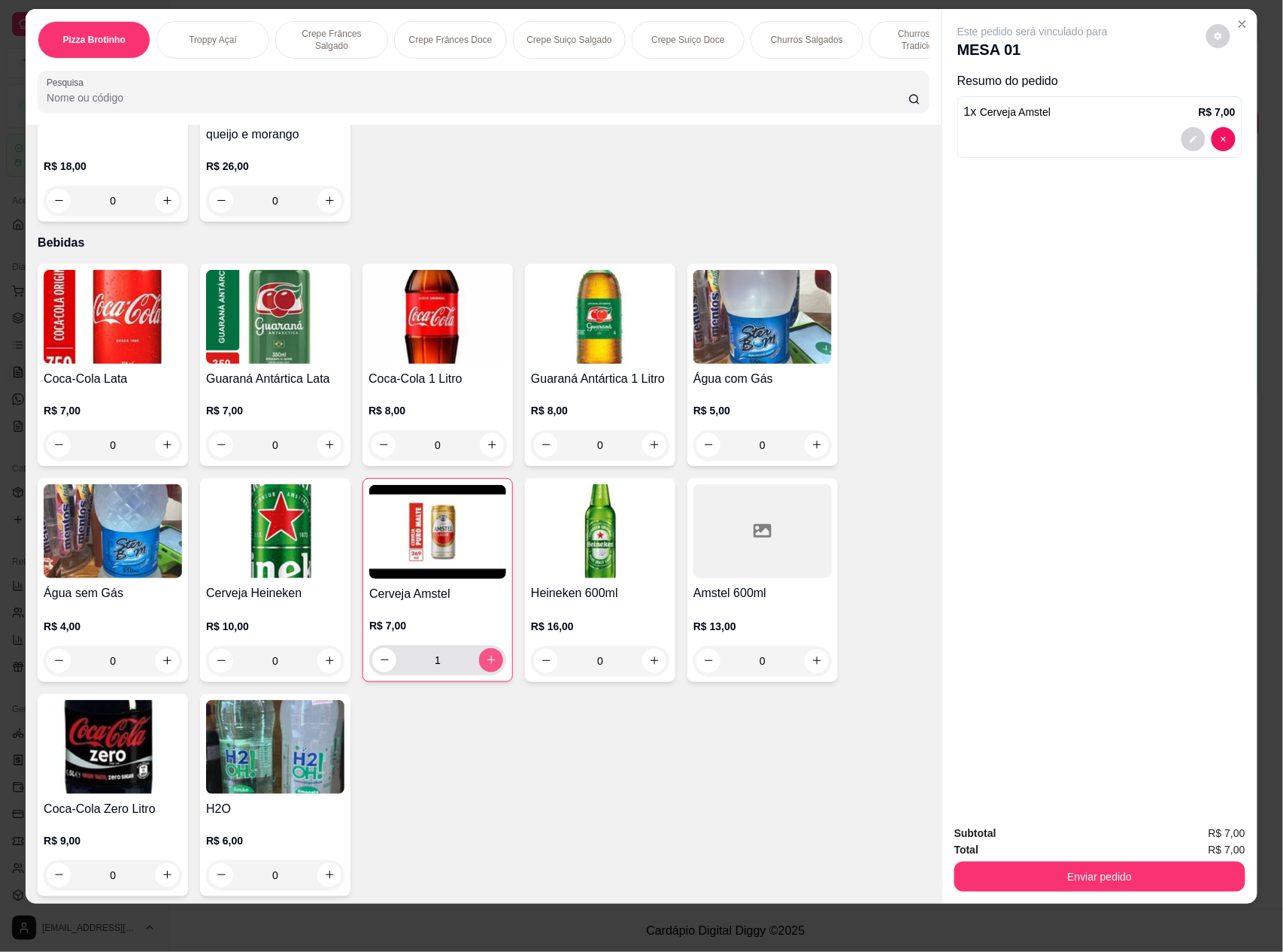
type input "1"
click at [959, 867] on button "Enviar pedido" at bounding box center [1099, 877] width 282 height 29
click at [979, 834] on button "Não registrar e enviar pedido" at bounding box center [1048, 839] width 156 height 29
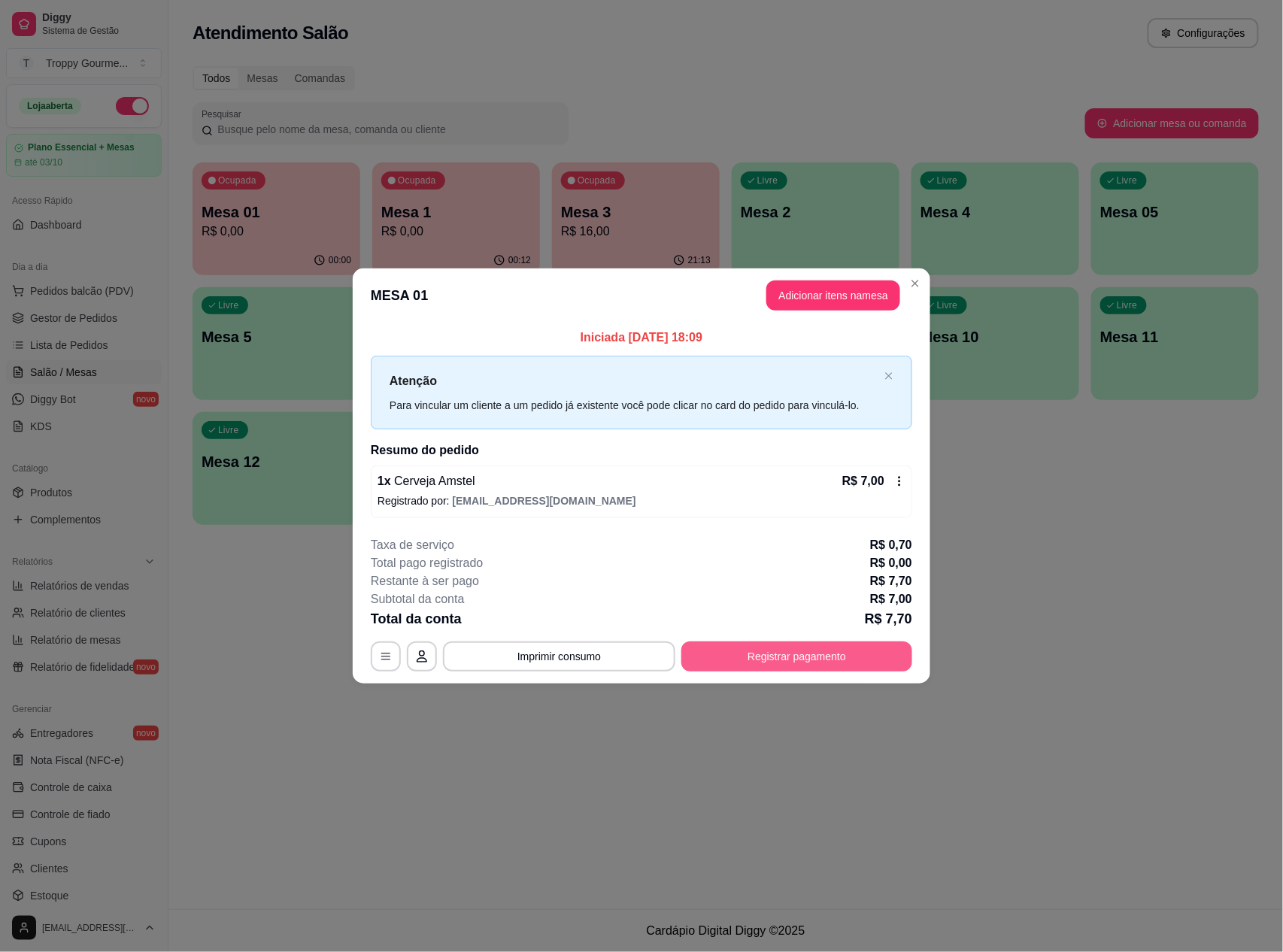
click at [813, 670] on button "Registrar pagamento" at bounding box center [797, 656] width 231 height 30
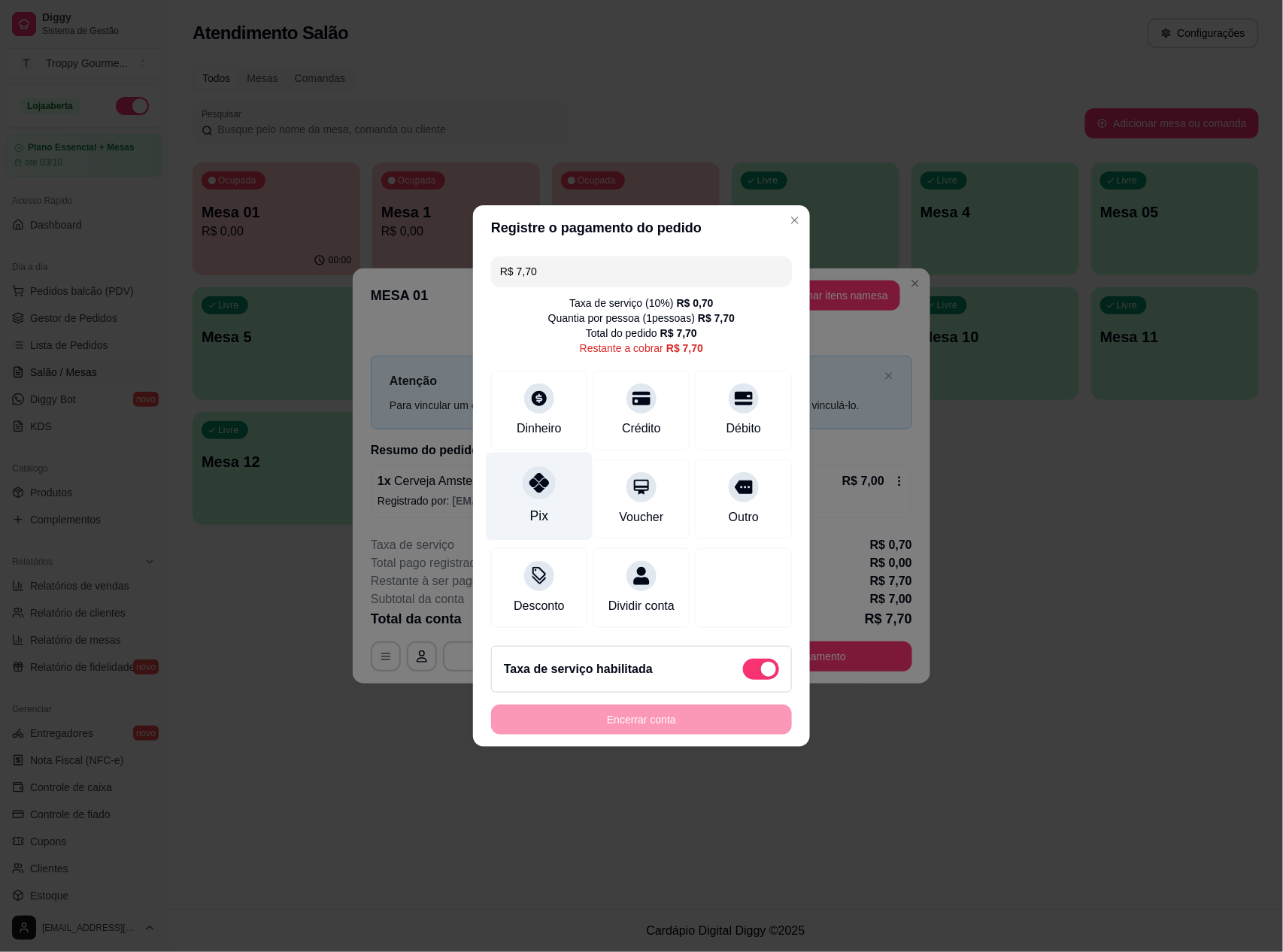
click at [534, 473] on icon at bounding box center [539, 482] width 20 height 20
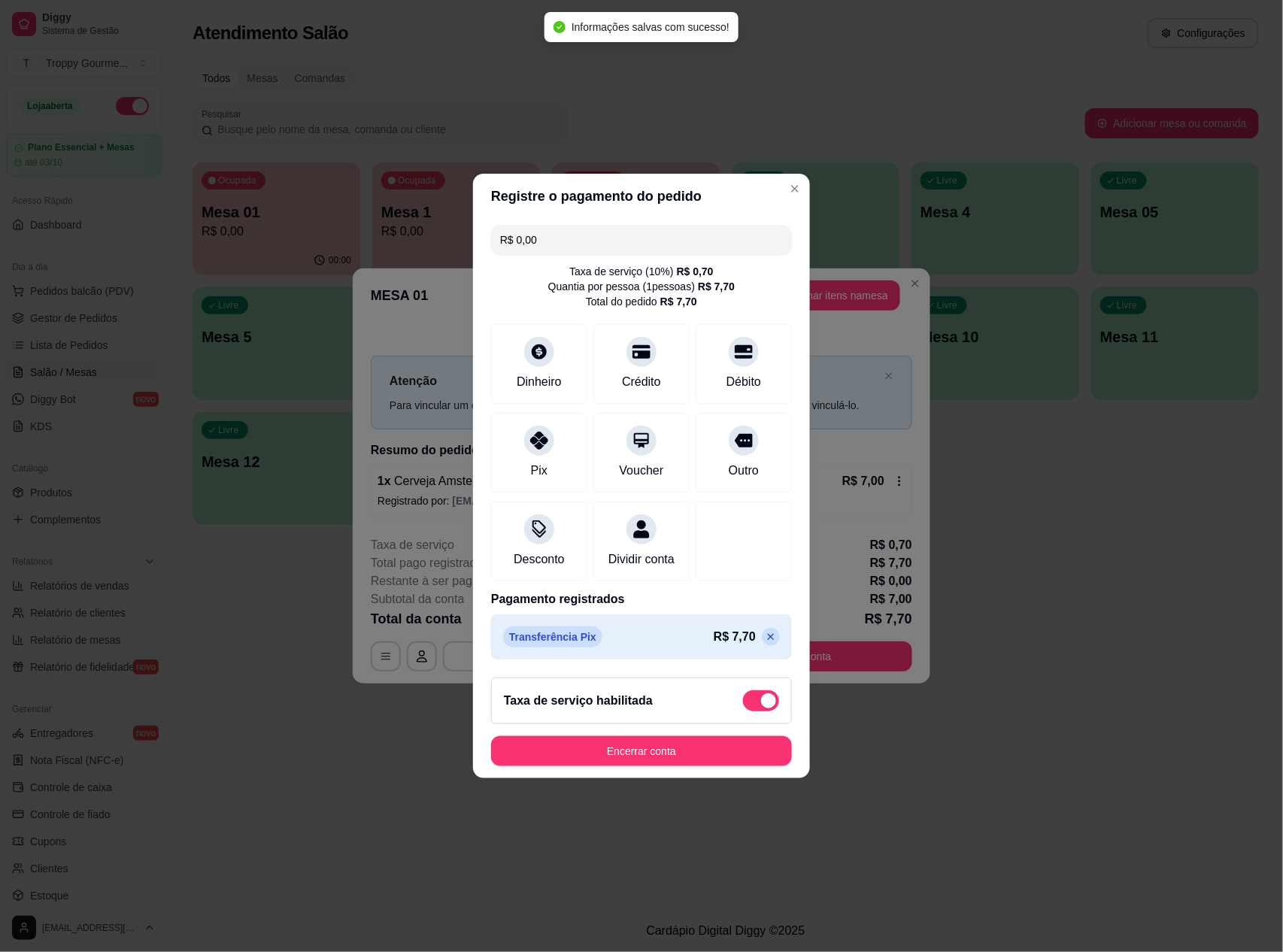
click at [765, 642] on icon at bounding box center [771, 636] width 12 height 12
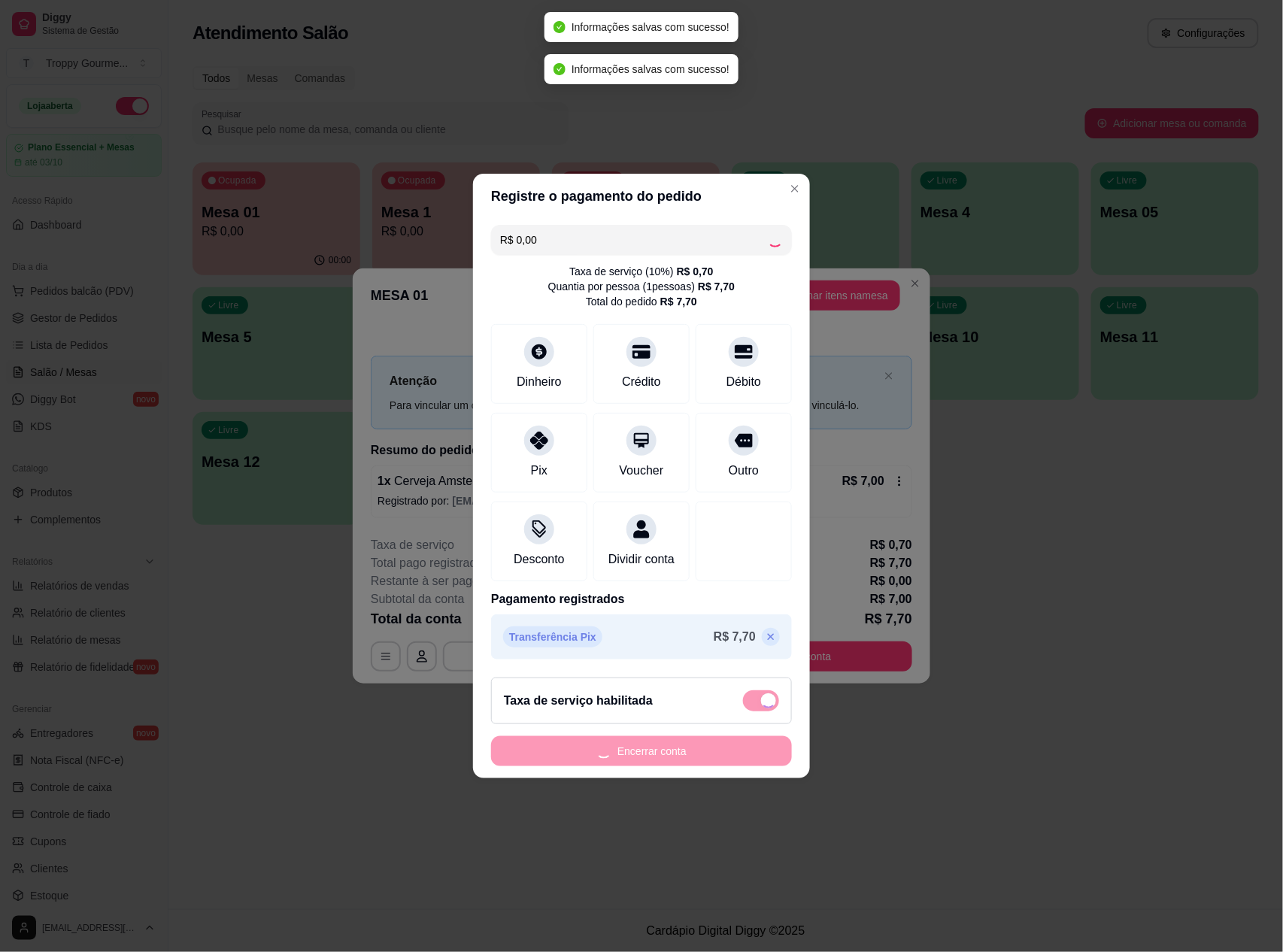
type input "R$ 7,70"
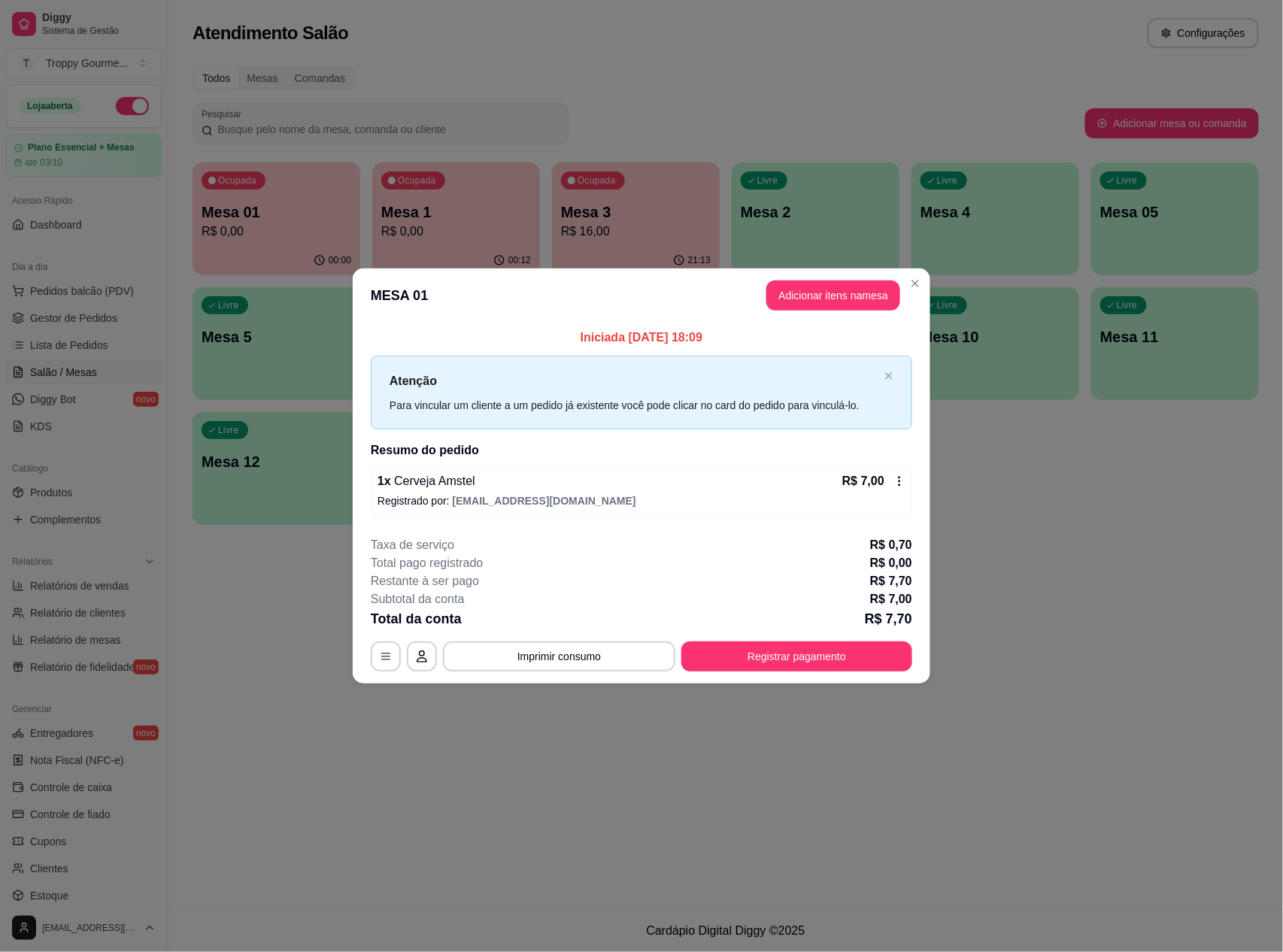
click at [895, 479] on icon at bounding box center [900, 481] width 12 height 12
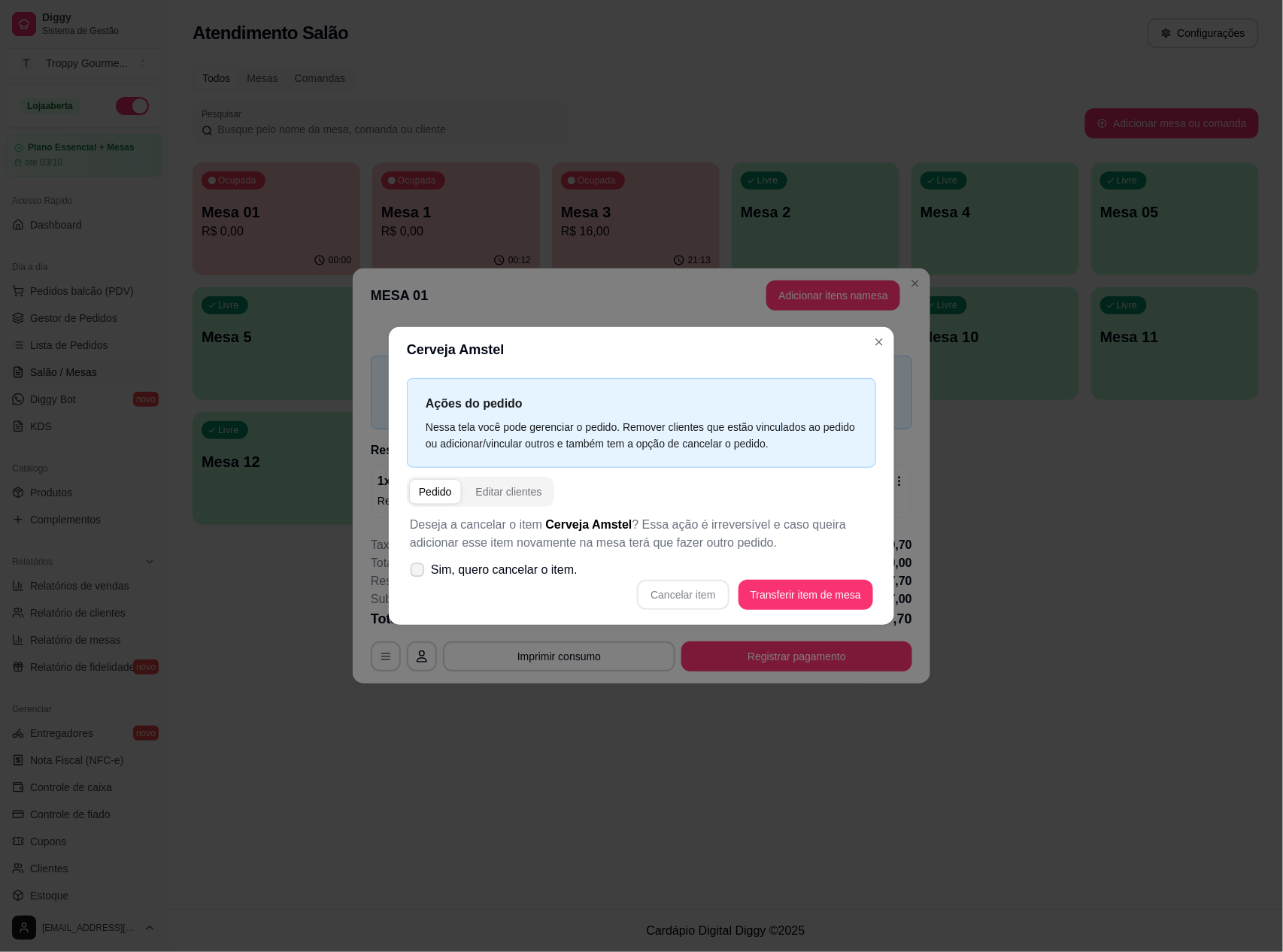
click at [433, 566] on span "Sim, quero cancelar o item." at bounding box center [504, 570] width 147 height 18
click at [419, 573] on input "Sim, quero cancelar o item." at bounding box center [414, 577] width 10 height 10
checkbox input "true"
click at [714, 586] on button "Cancelar item" at bounding box center [683, 595] width 89 height 29
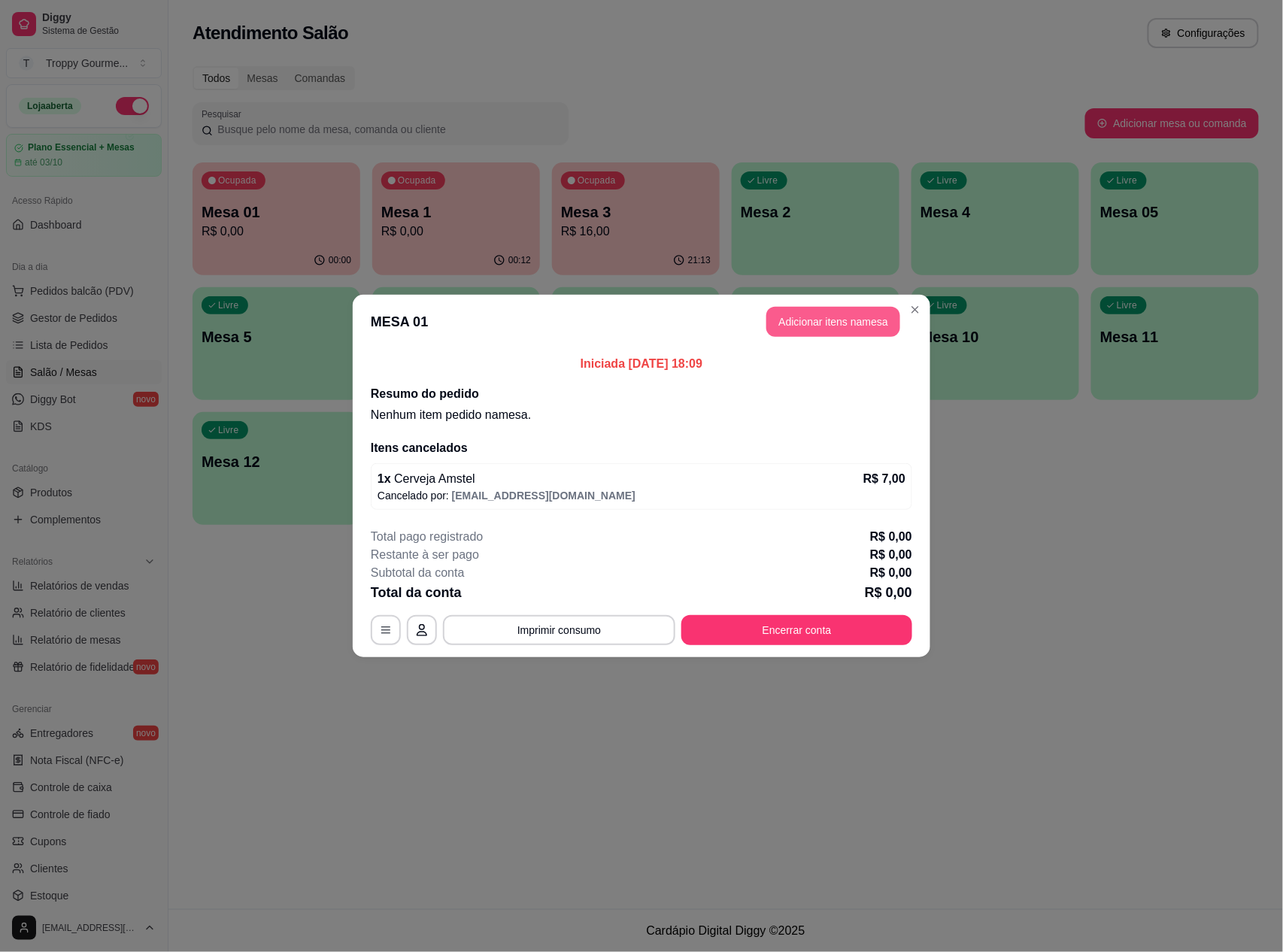
click at [869, 325] on button "Adicionar itens na mesa" at bounding box center [833, 322] width 134 height 30
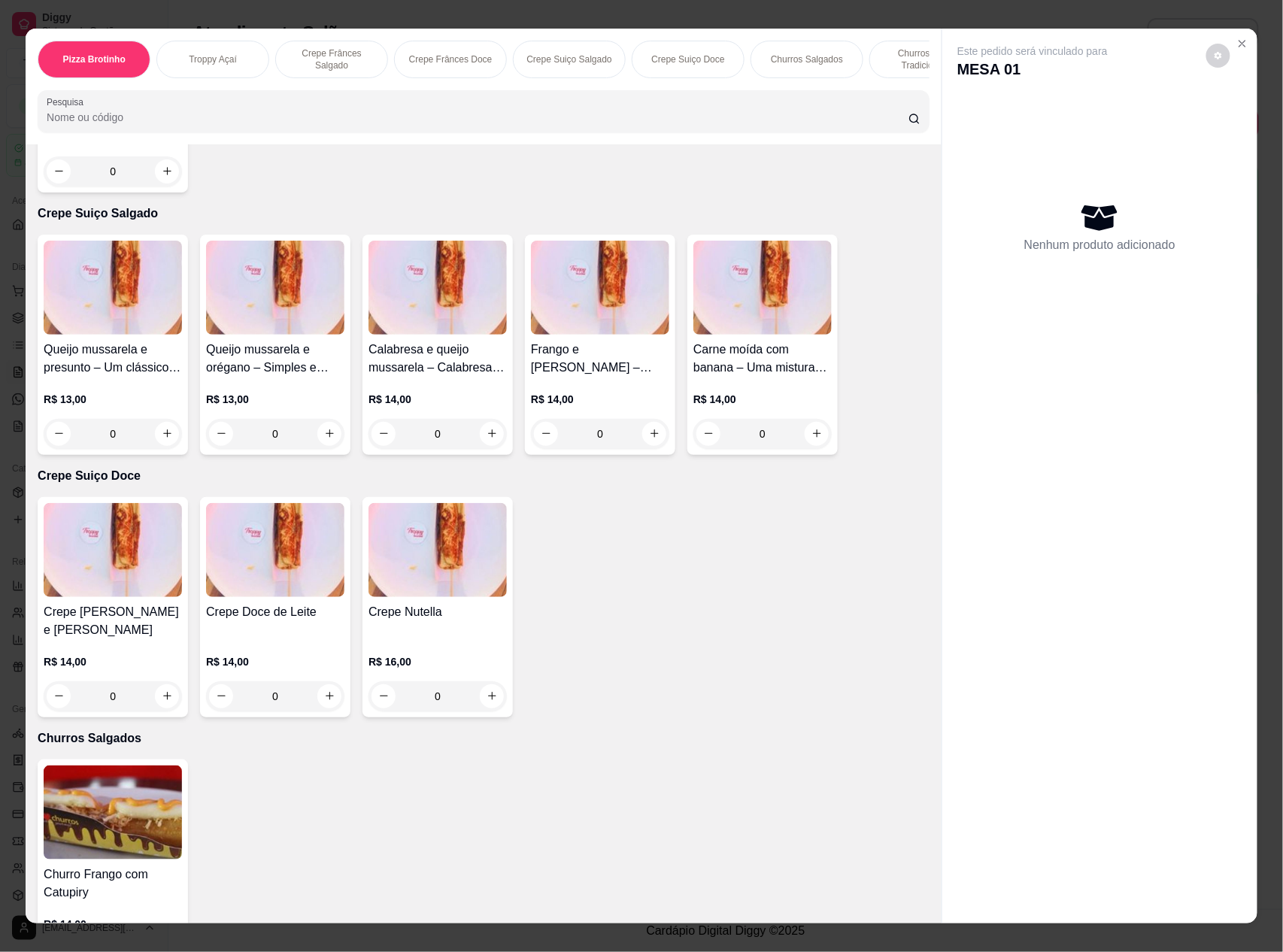
drag, startPoint x: 560, startPoint y: 592, endPoint x: 585, endPoint y: 650, distance: 63.2
click at [585, 650] on div "Crepe Romeu e [PERSON_NAME] R$ 14,00 0 Crepe Doce de Leite R$ 14,00 0 Crepe Nut…" at bounding box center [483, 607] width 892 height 220
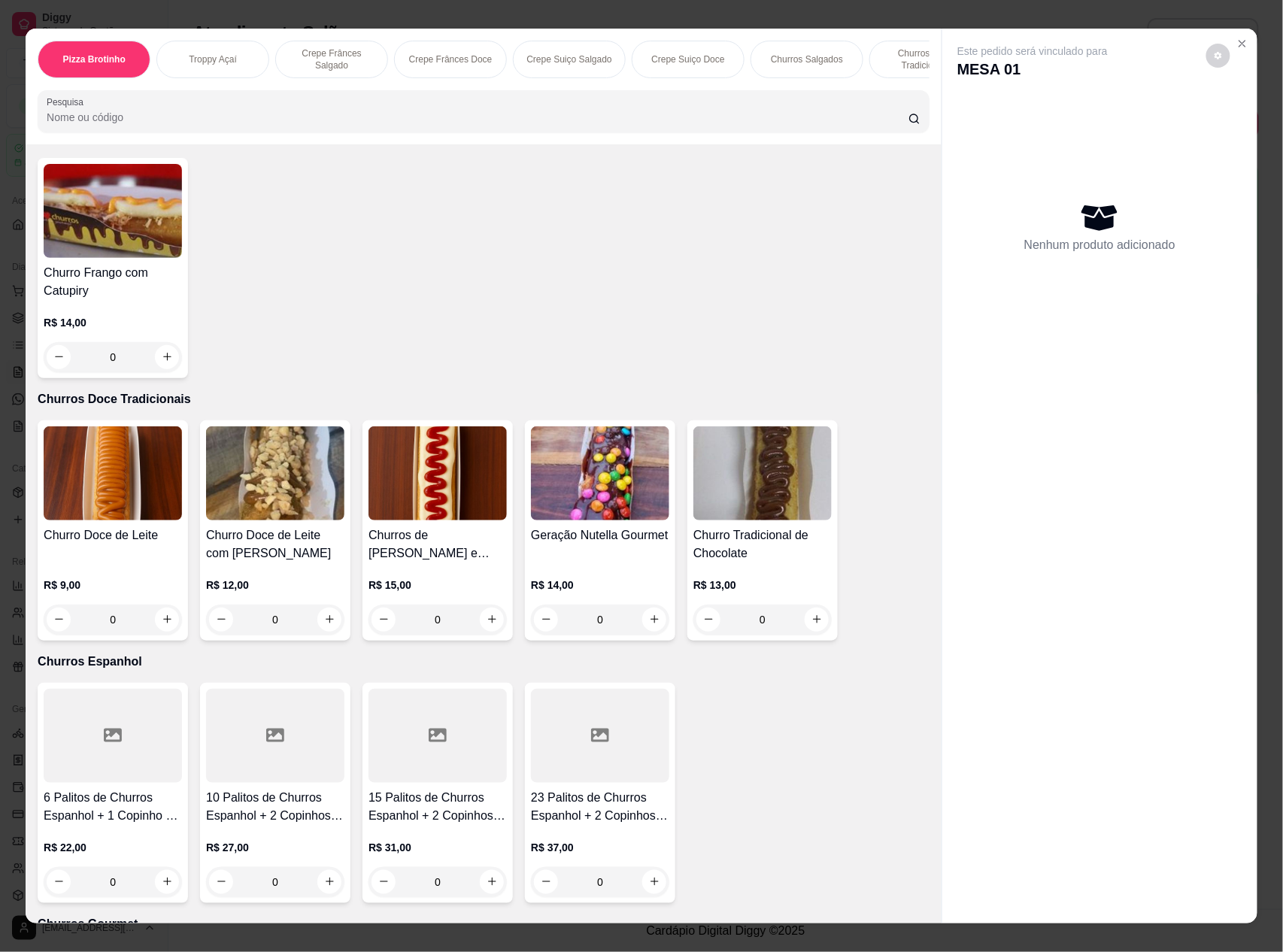
scroll to position [2405, 0]
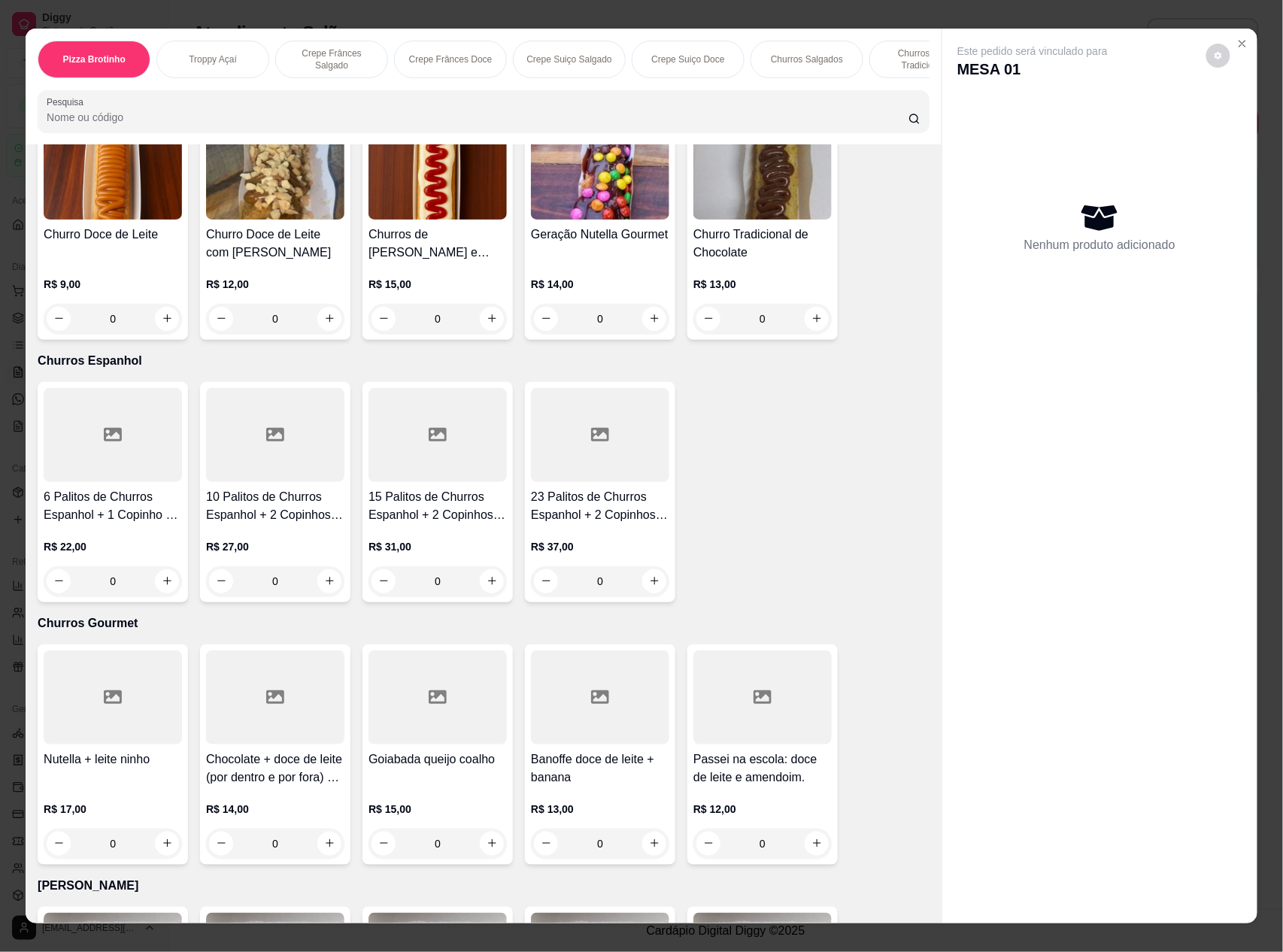
click at [764, 517] on div "6 Palitos de Churros Espanhol + 1 Copinho de Doce de Leite R$ 22,00 0 10 Palito…" at bounding box center [483, 492] width 892 height 220
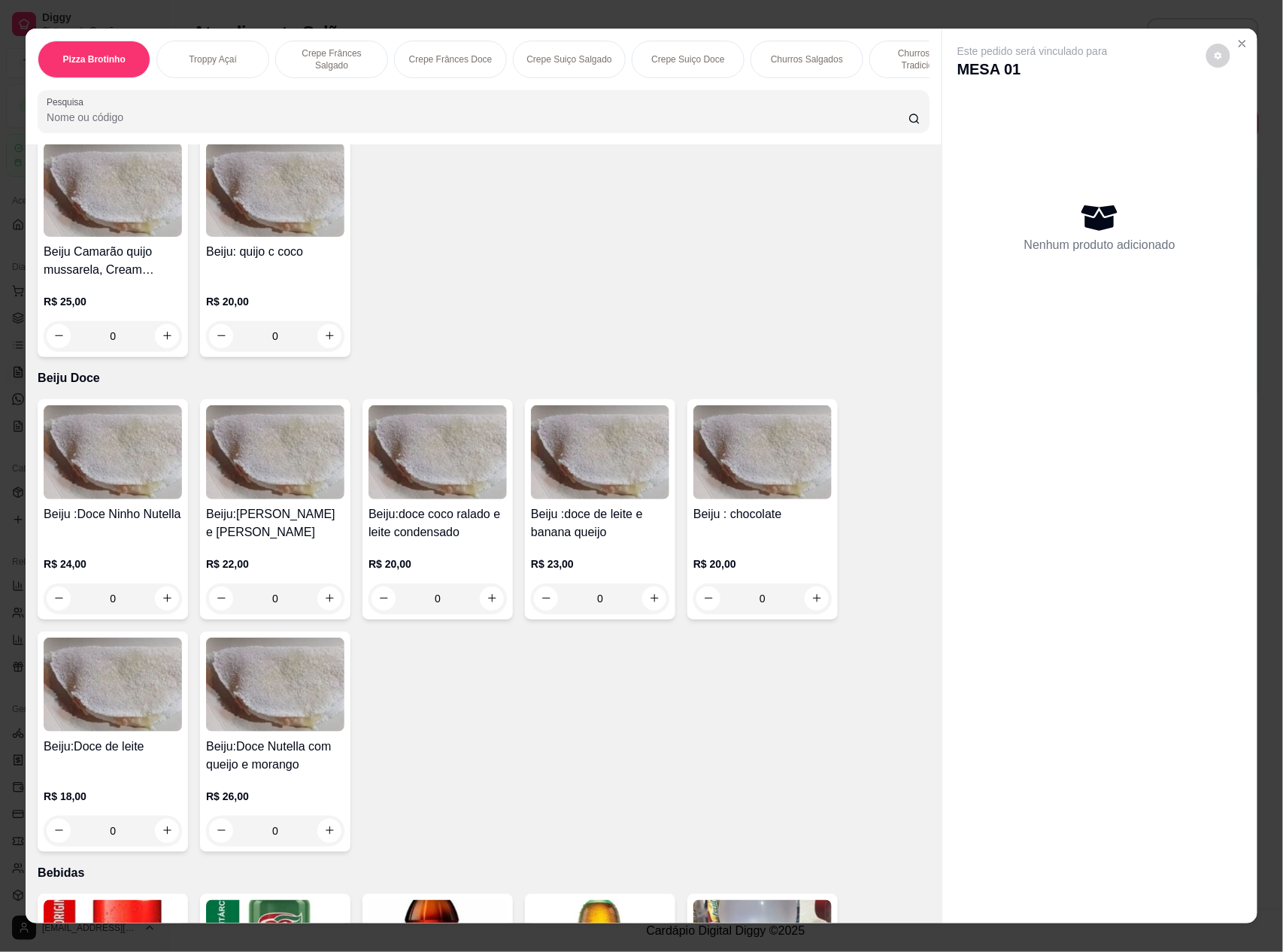
scroll to position [4009, 0]
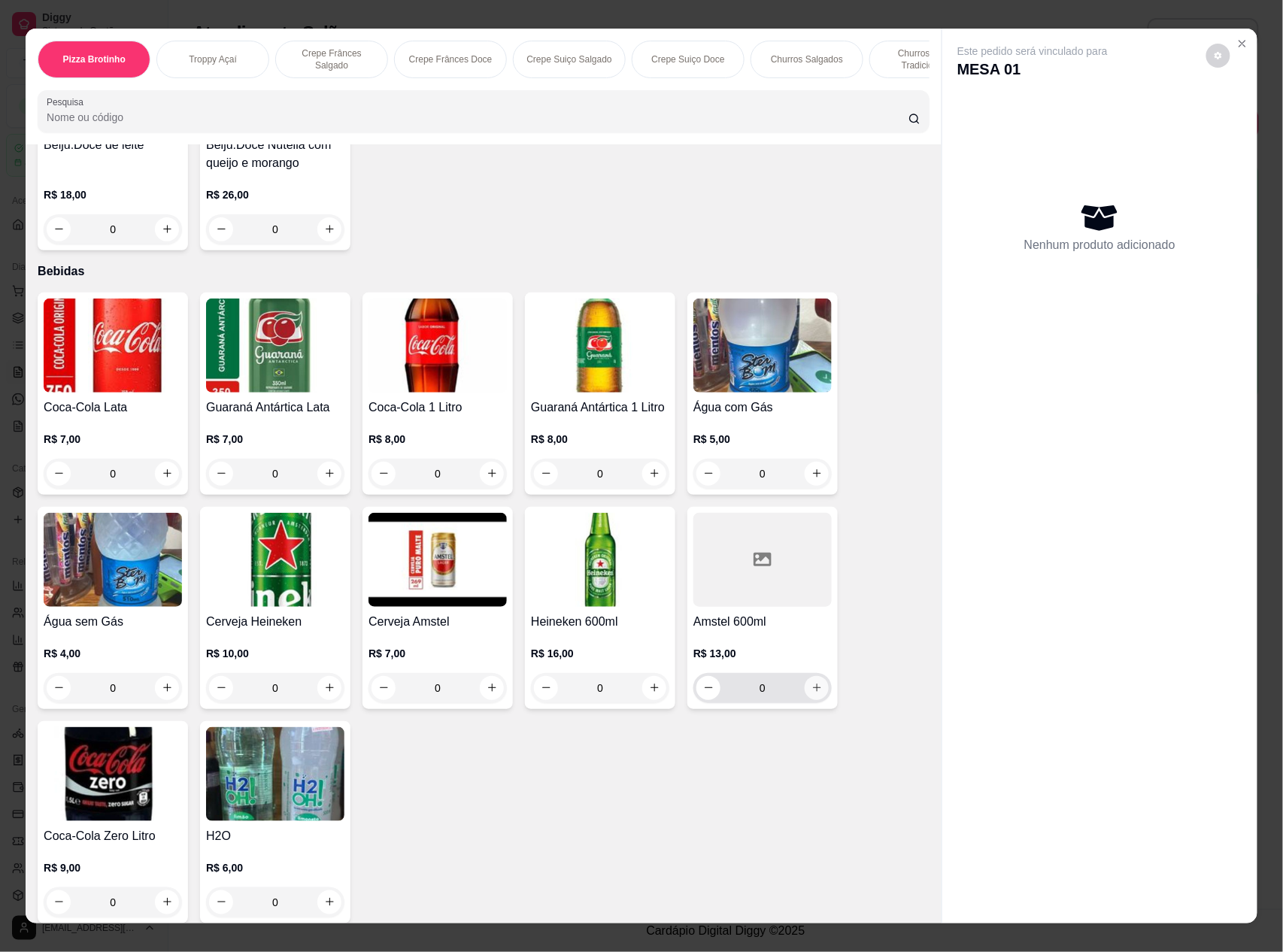
click at [811, 683] on icon "increase-product-quantity" at bounding box center [816, 687] width 11 height 11
type input "1"
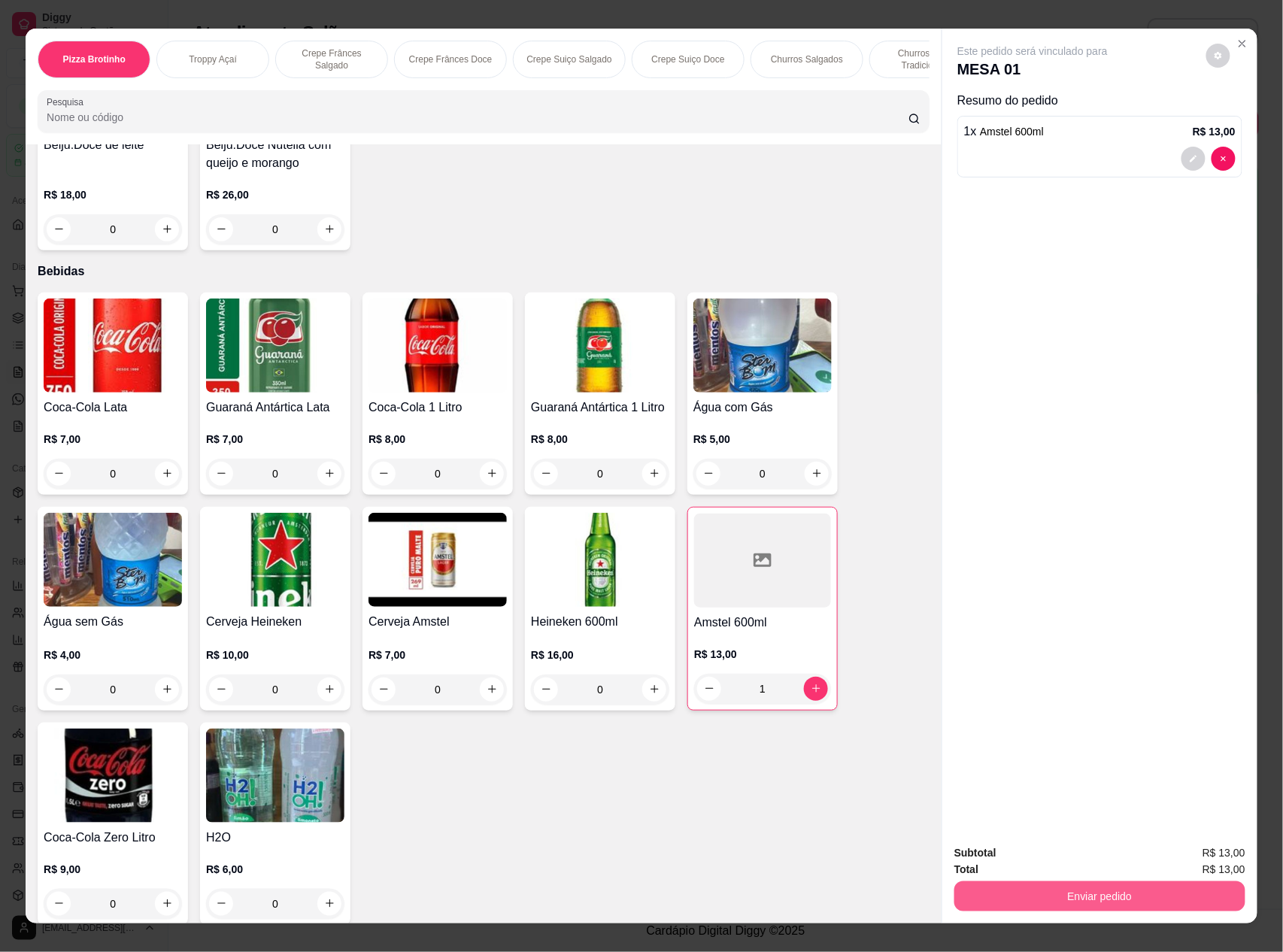
click at [1042, 895] on button "Enviar pedido" at bounding box center [1100, 896] width 291 height 30
click at [1051, 849] on button "Não registrar e enviar pedido" at bounding box center [1048, 859] width 156 height 29
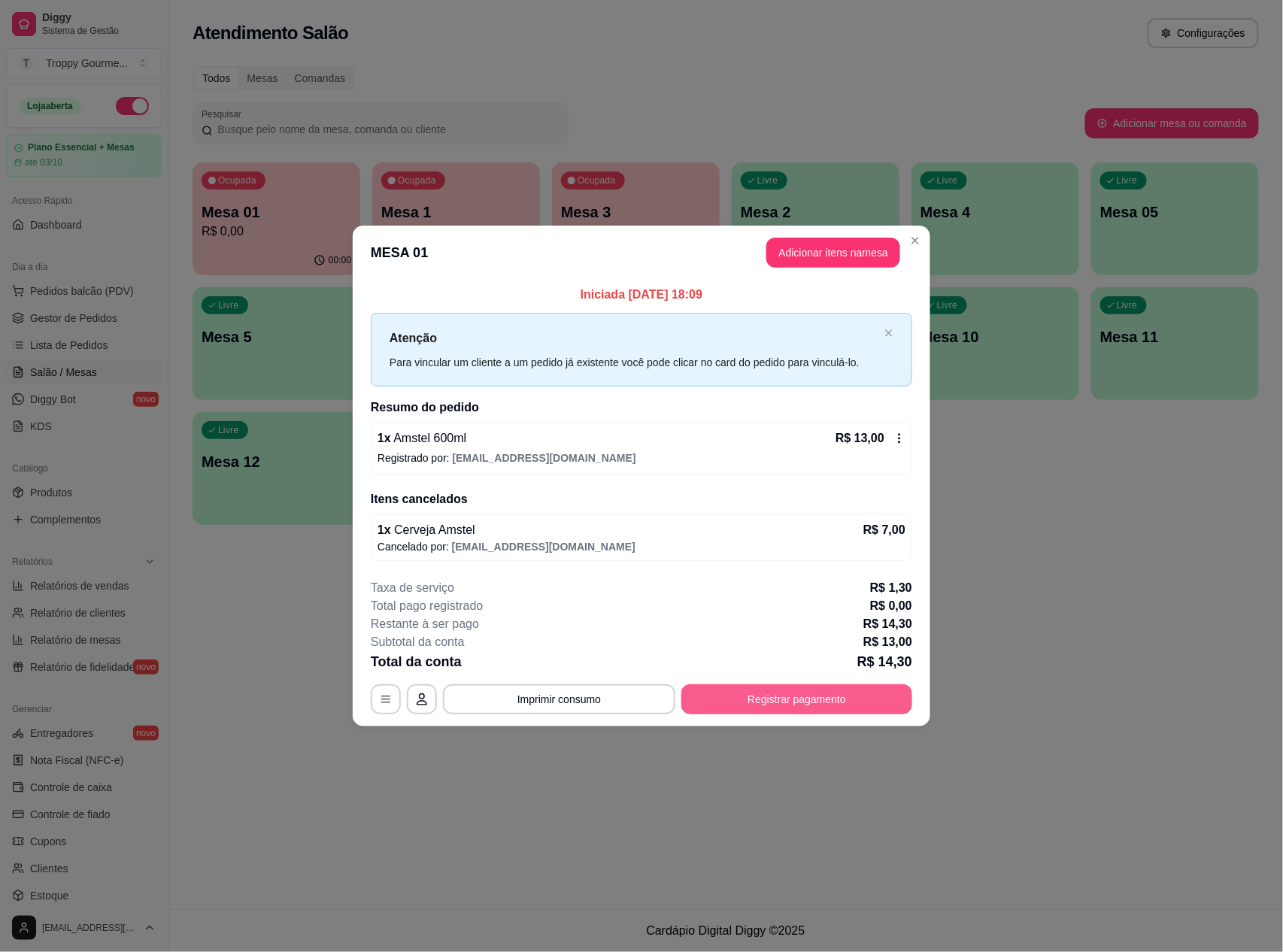
click at [789, 693] on button "Registrar pagamento" at bounding box center [797, 699] width 231 height 30
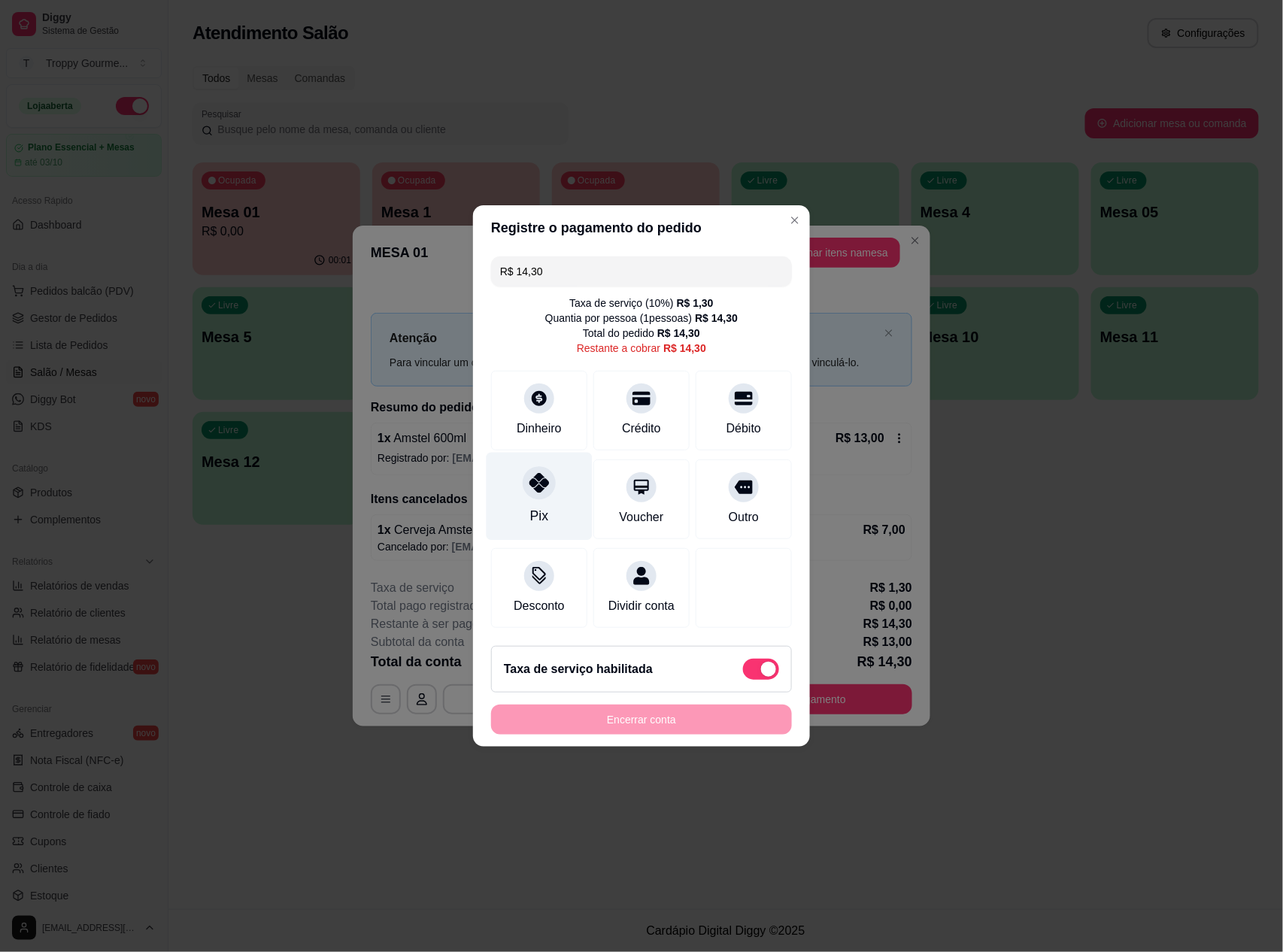
click at [533, 492] on div "Pix" at bounding box center [540, 496] width 106 height 88
type input "R$ 0,00"
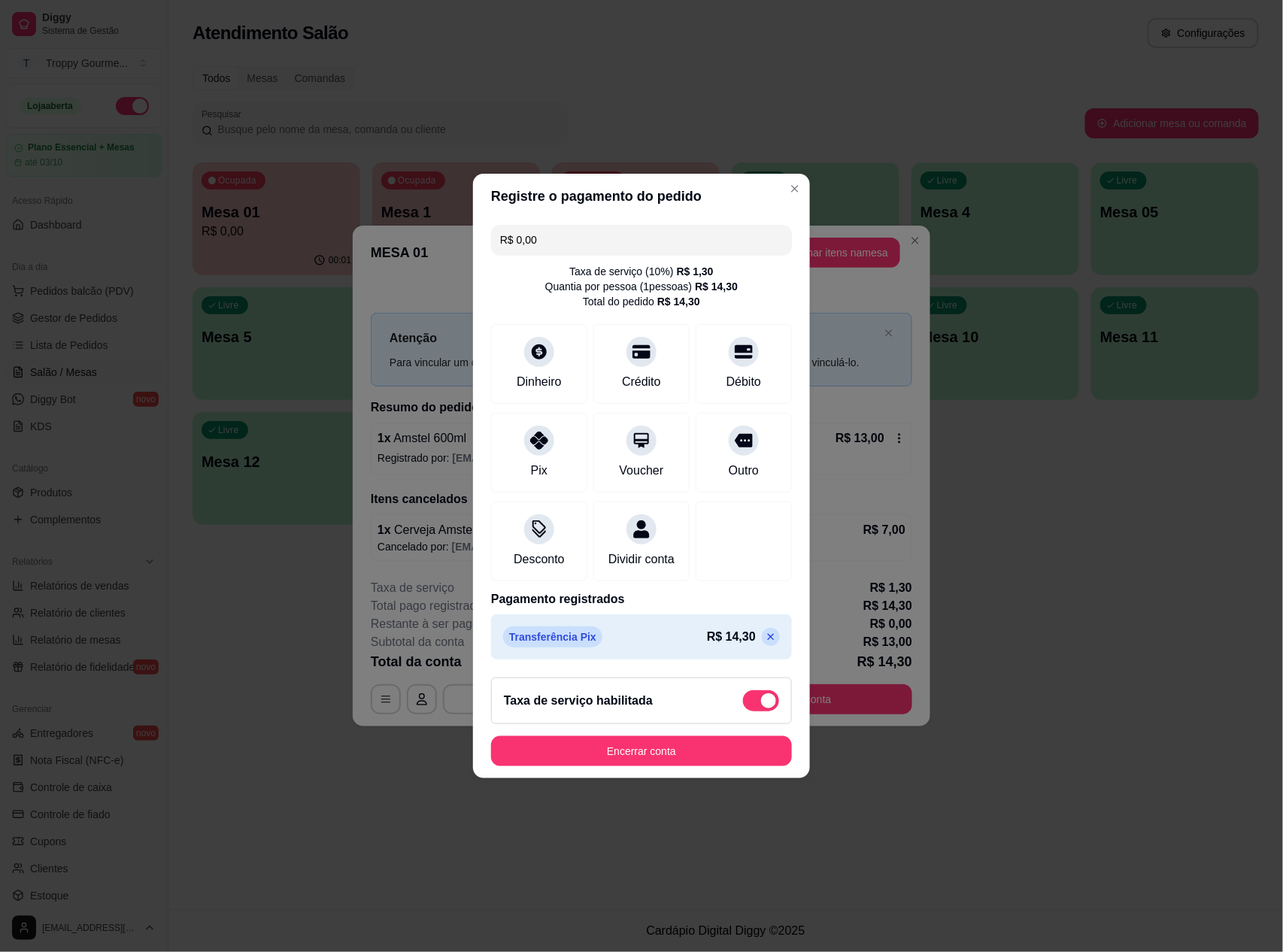
click at [758, 704] on span at bounding box center [762, 701] width 36 height 21
click at [752, 704] on input "checkbox" at bounding box center [747, 708] width 10 height 10
checkbox input "true"
type input "-R$ 1,30"
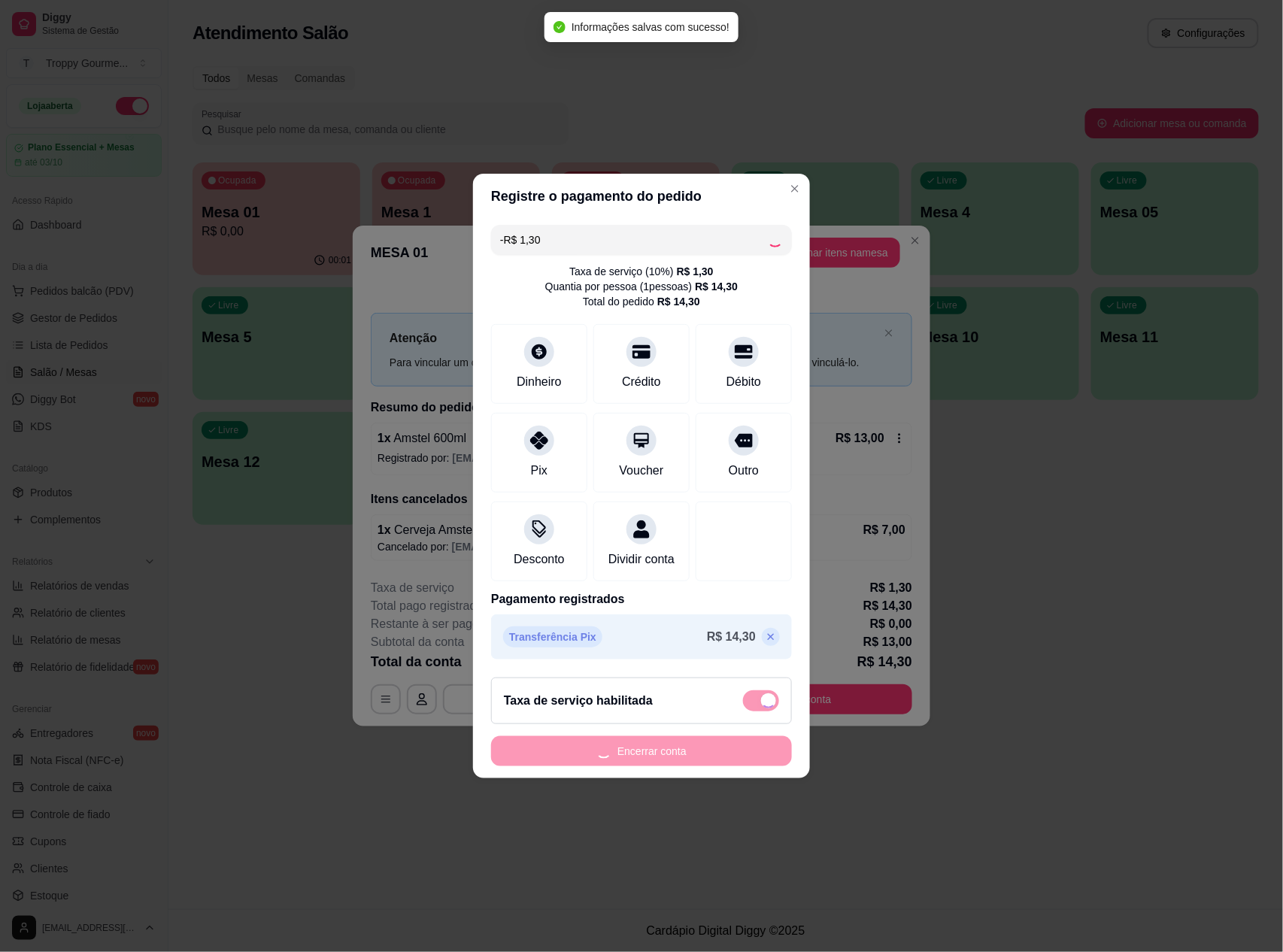
checkbox input "false"
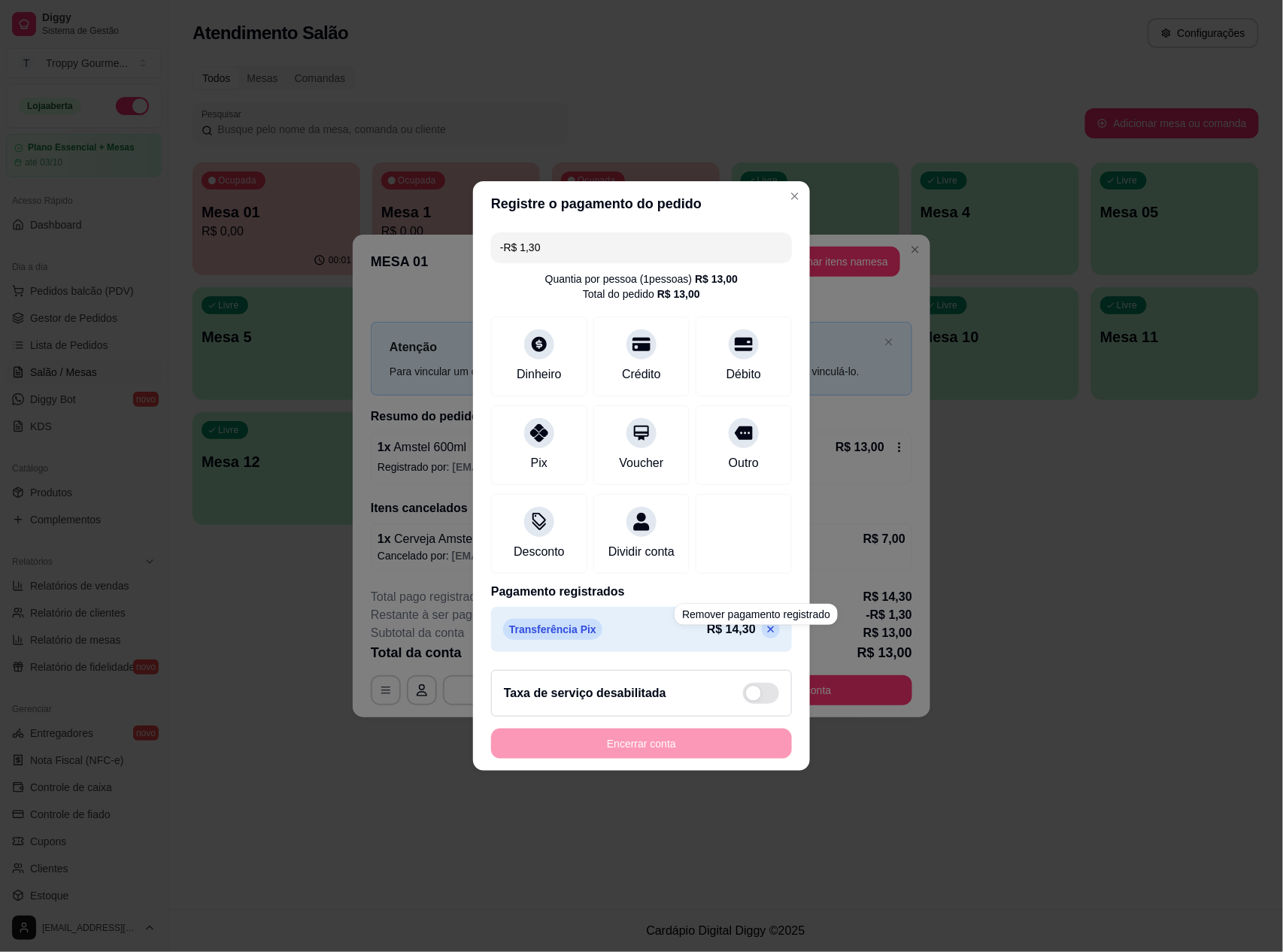
click at [765, 636] on icon at bounding box center [771, 629] width 12 height 12
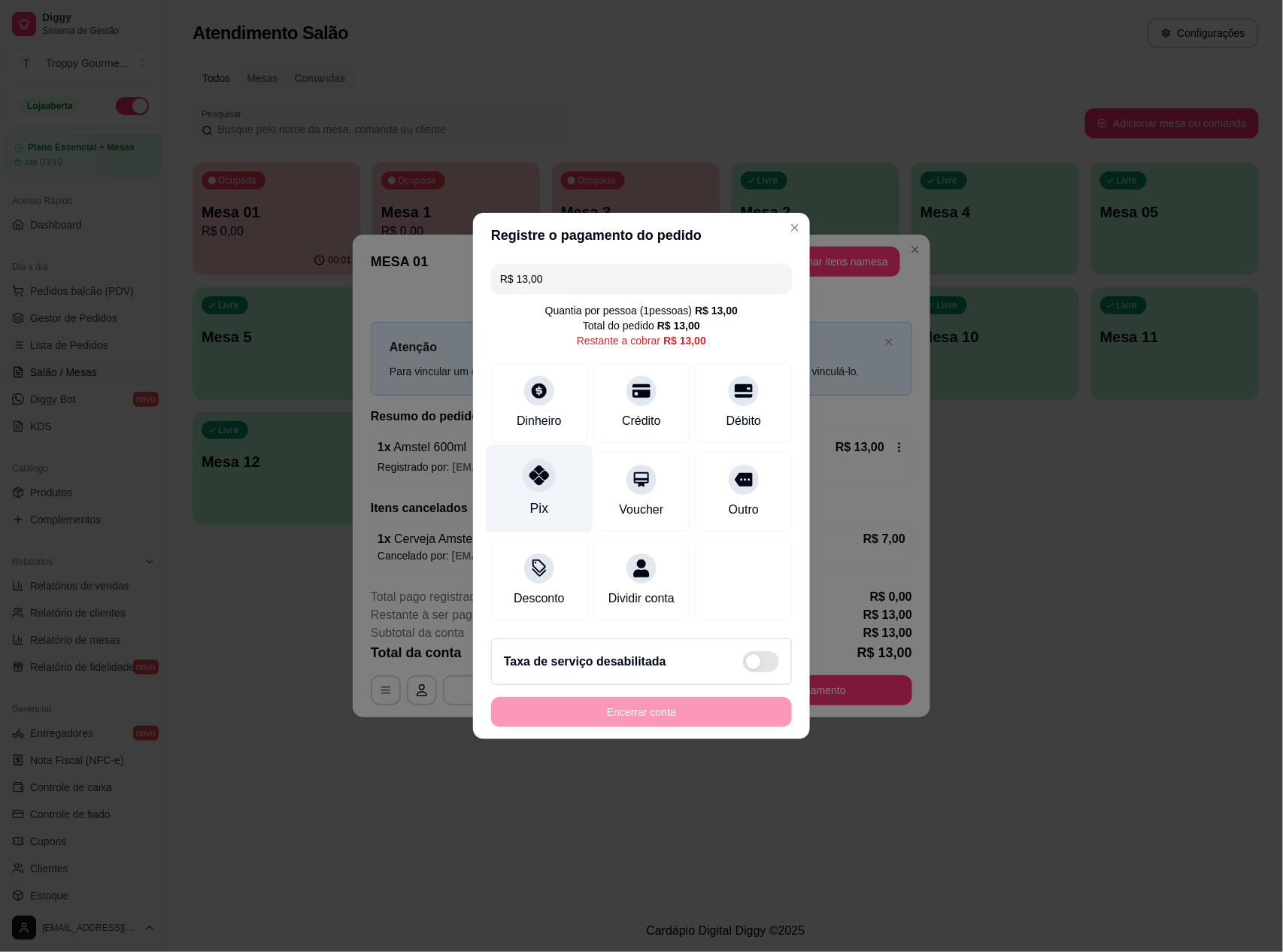
click at [508, 473] on div "Pix" at bounding box center [540, 488] width 106 height 88
type input "R$ 0,00"
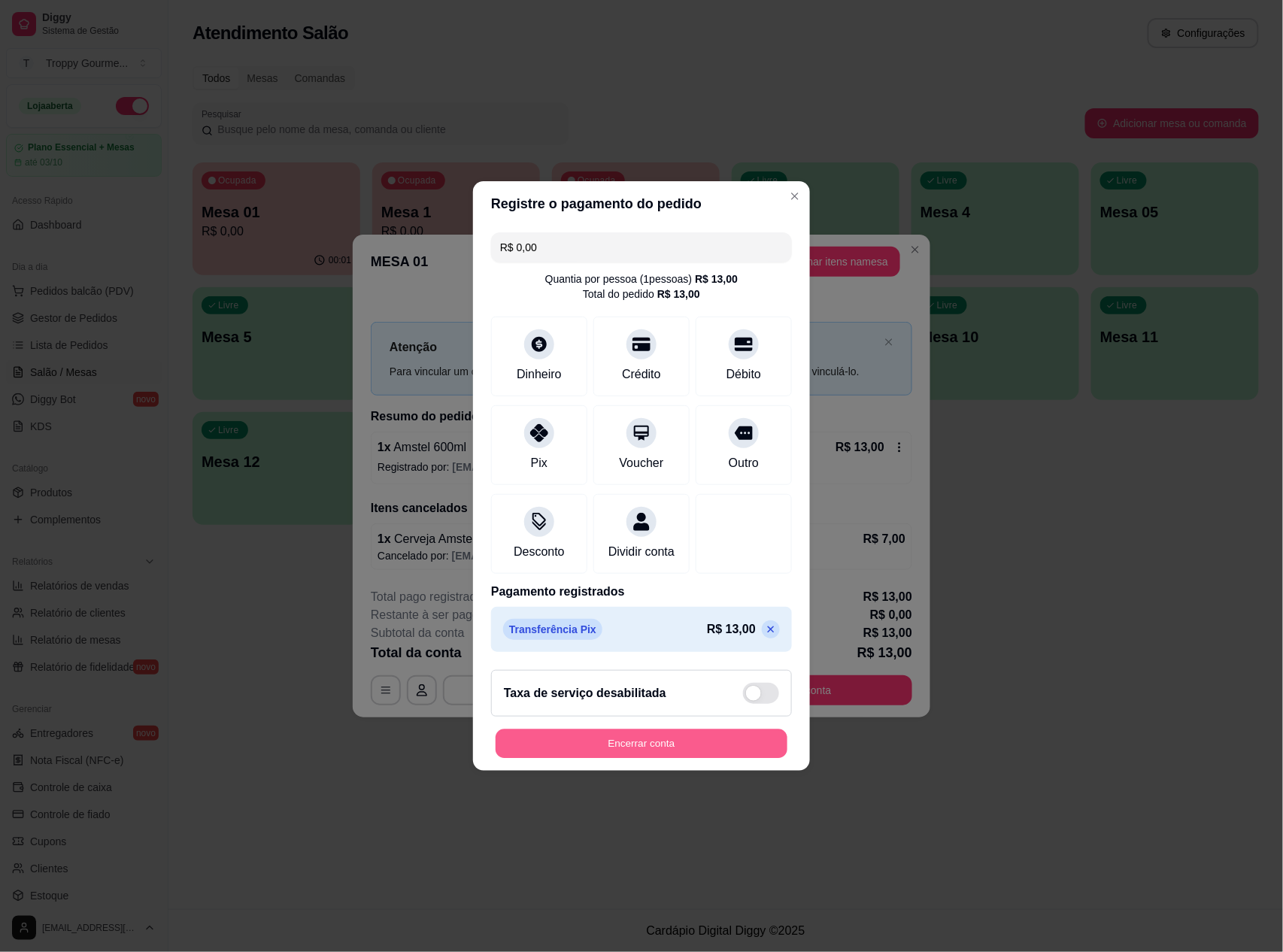
click at [555, 738] on button "Encerrar conta" at bounding box center [641, 744] width 291 height 29
click at [563, 753] on button "Encerrar conta" at bounding box center [641, 744] width 291 height 29
